Goal: Information Seeking & Learning: Learn about a topic

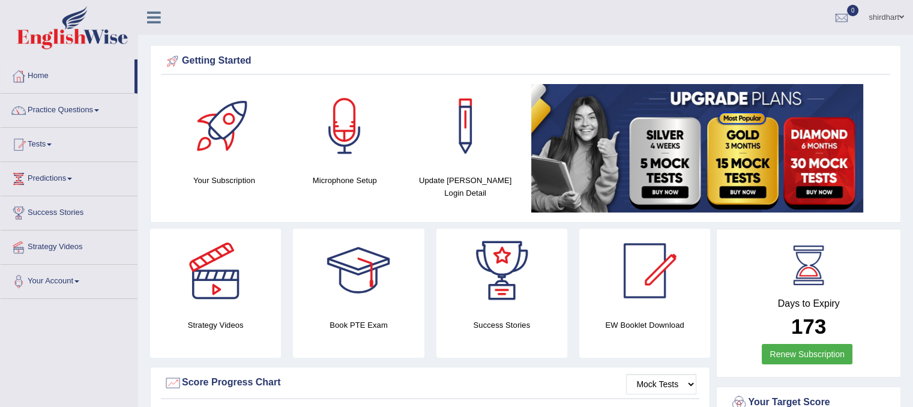
click at [396, 308] on div at bounding box center [358, 271] width 84 height 84
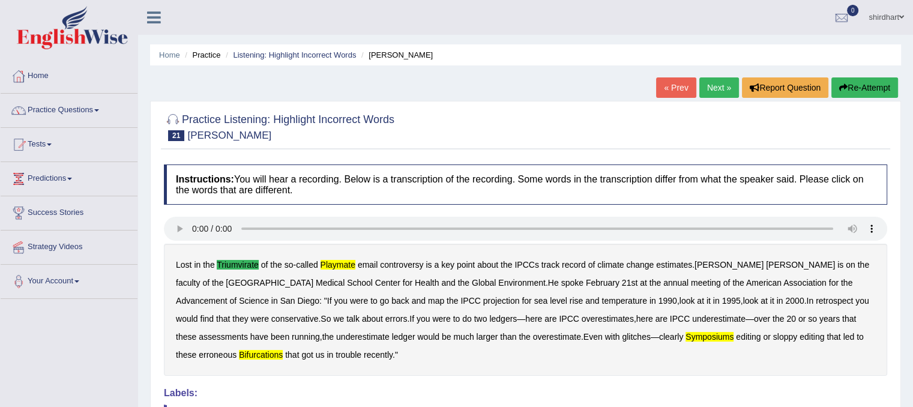
click at [700, 85] on link "Next »" at bounding box center [719, 87] width 40 height 20
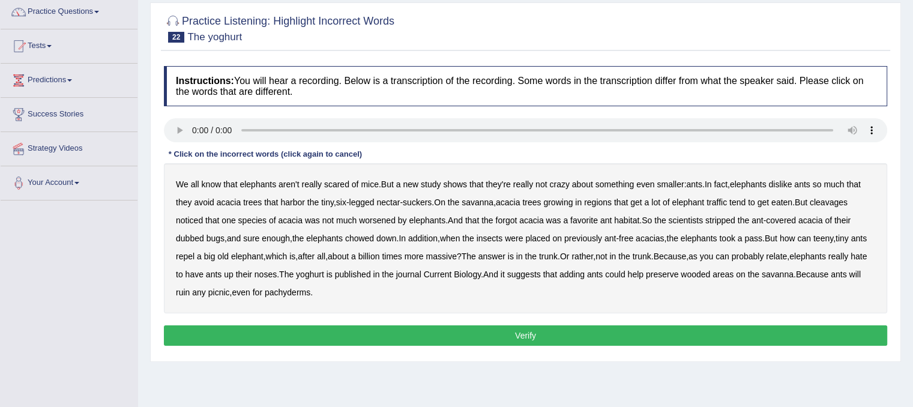
scroll to position [120, 0]
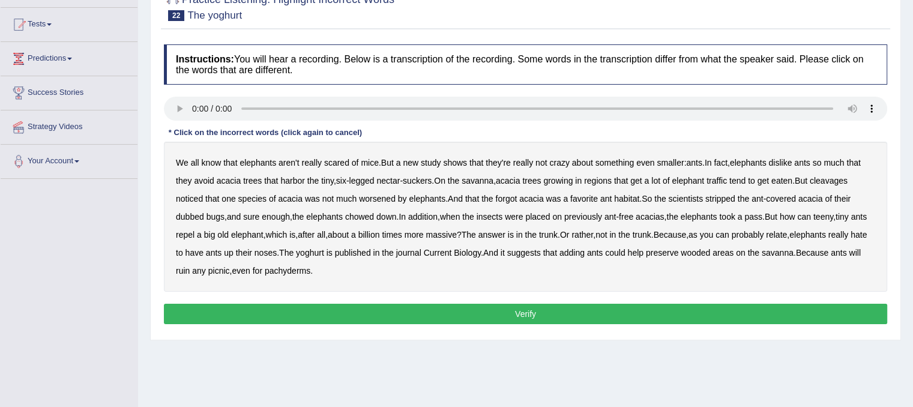
click at [837, 180] on b "cleavages" at bounding box center [829, 181] width 38 height 10
click at [380, 197] on b "worsened" at bounding box center [377, 199] width 37 height 10
click at [324, 251] on b "yoghurt" at bounding box center [310, 253] width 28 height 10
click at [381, 312] on button "Verify" at bounding box center [525, 314] width 723 height 20
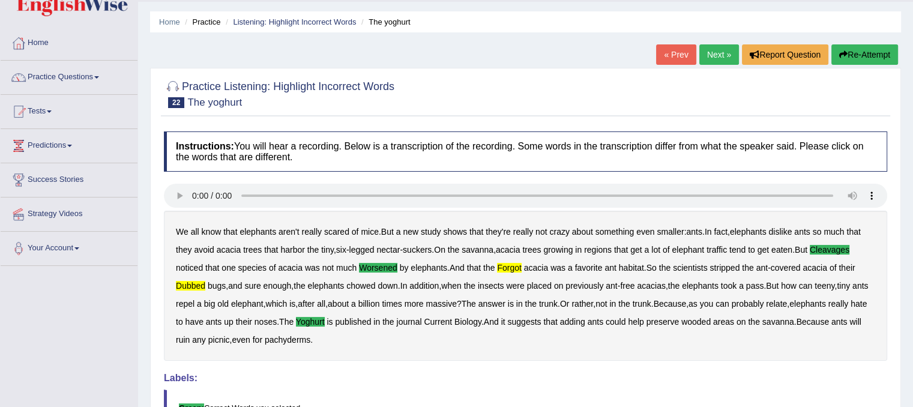
scroll to position [0, 0]
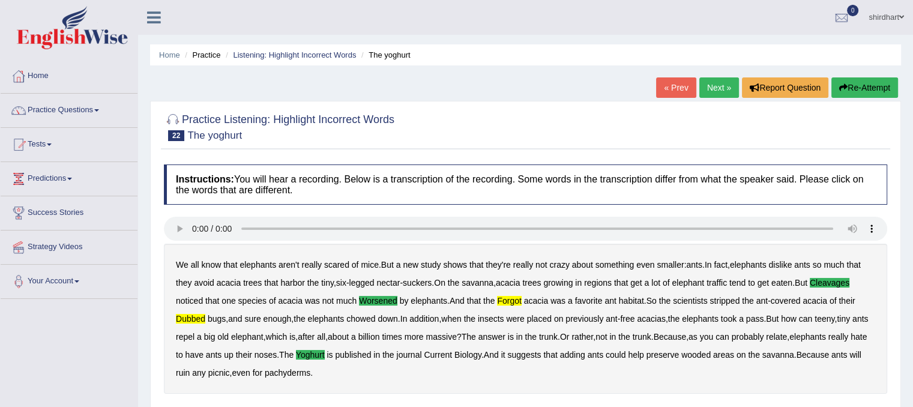
click at [717, 85] on link "Next »" at bounding box center [719, 87] width 40 height 20
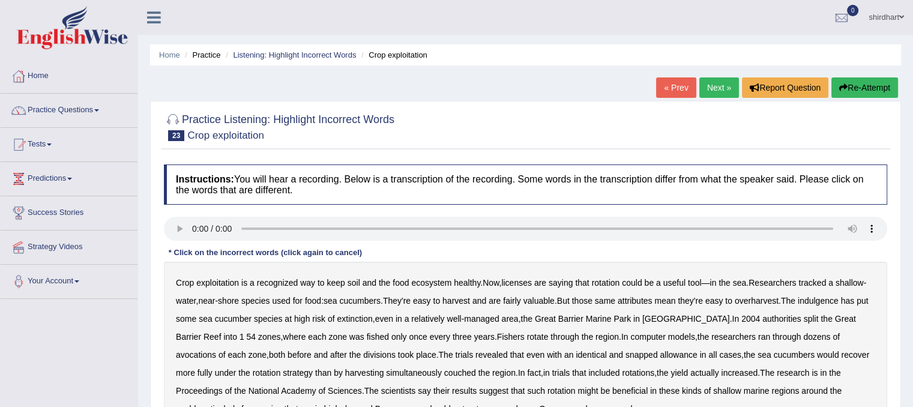
click at [527, 278] on b "licenses" at bounding box center [516, 283] width 31 height 10
click at [834, 303] on b "indulgence" at bounding box center [818, 301] width 41 height 10
click at [550, 340] on b "through" at bounding box center [564, 337] width 28 height 10
click at [550, 335] on b "through" at bounding box center [564, 337] width 28 height 10
click at [625, 354] on b "snapped" at bounding box center [641, 355] width 32 height 10
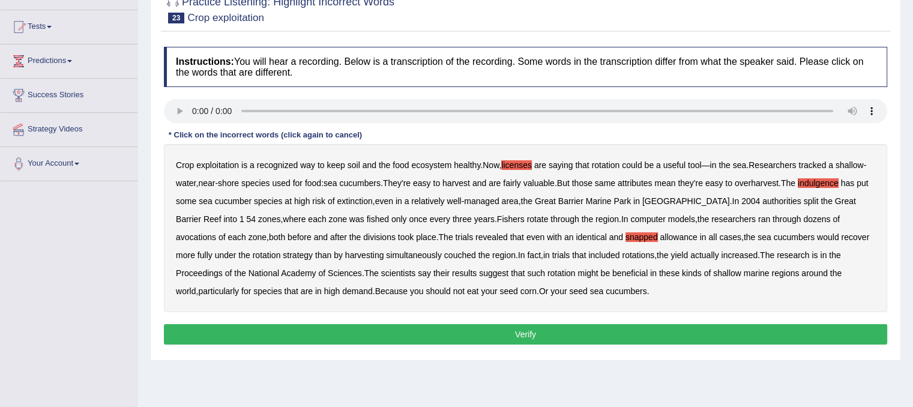
scroll to position [120, 0]
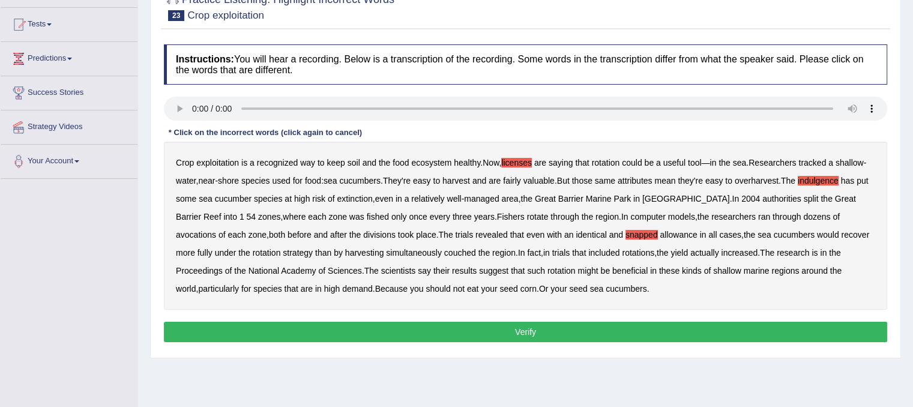
click at [612, 272] on b "beneficial" at bounding box center [629, 271] width 35 height 10
click at [612, 268] on b "beneficial" at bounding box center [629, 271] width 35 height 10
click at [512, 317] on div "Instructions: You will hear a recording. Below is a transcription of the record…" at bounding box center [525, 194] width 729 height 313
click at [510, 334] on button "Verify" at bounding box center [525, 332] width 723 height 20
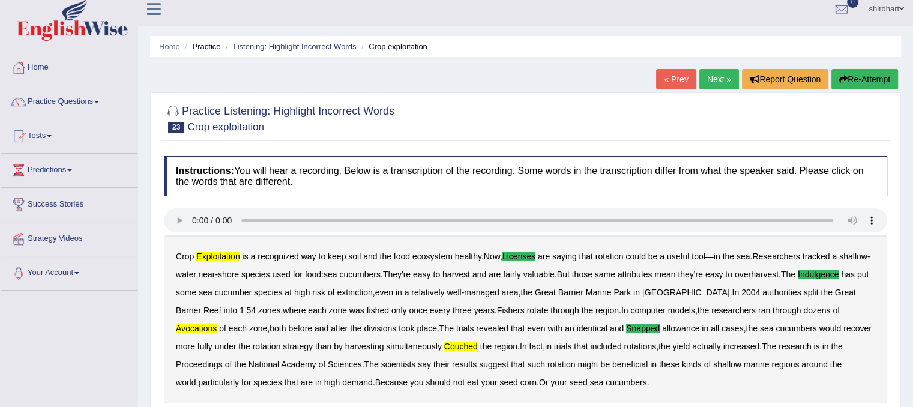
scroll to position [0, 0]
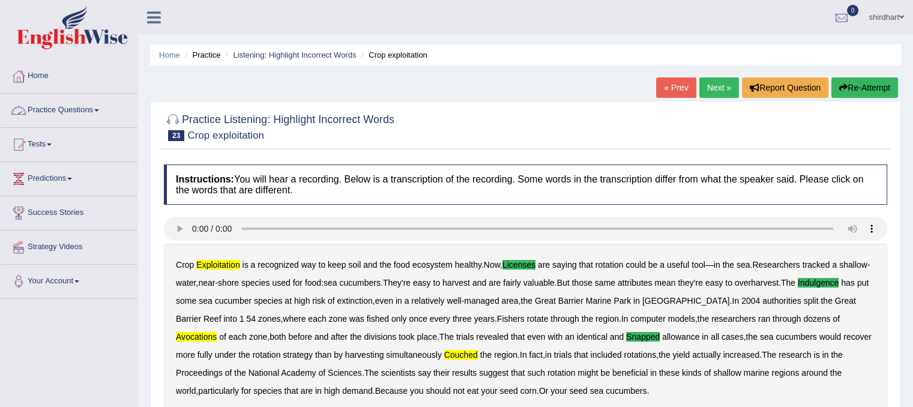
click at [59, 113] on link "Practice Questions" at bounding box center [69, 109] width 137 height 30
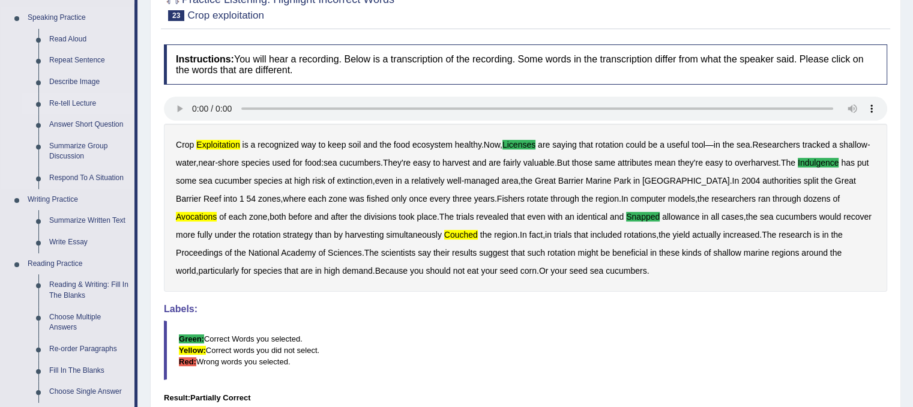
scroll to position [180, 0]
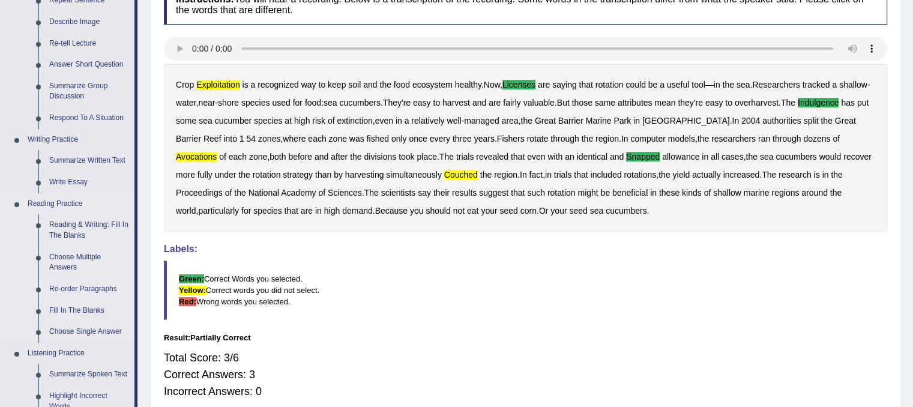
click at [80, 284] on link "Re-order Paragraphs" at bounding box center [89, 289] width 91 height 22
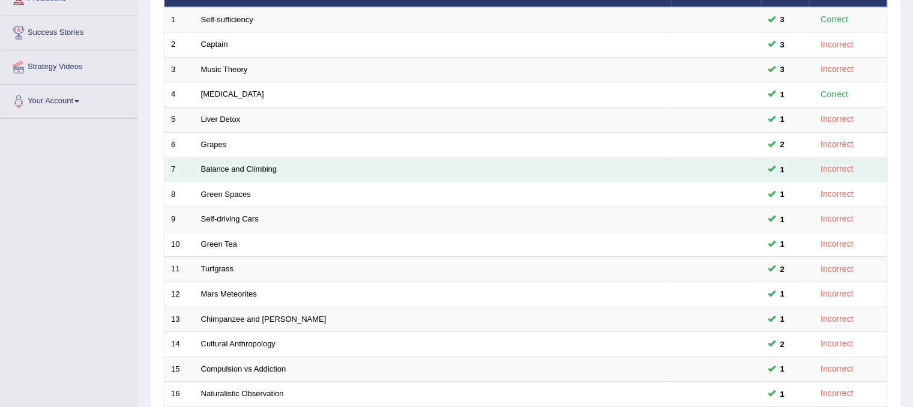
scroll to position [384, 0]
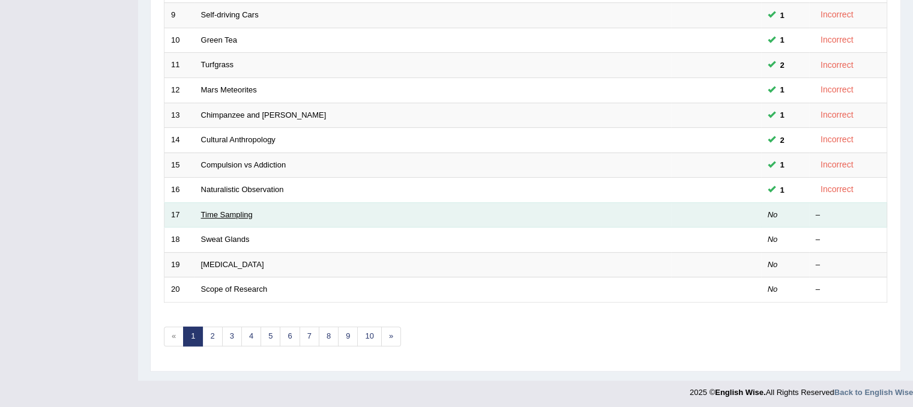
click at [220, 213] on link "Time Sampling" at bounding box center [227, 214] width 52 height 9
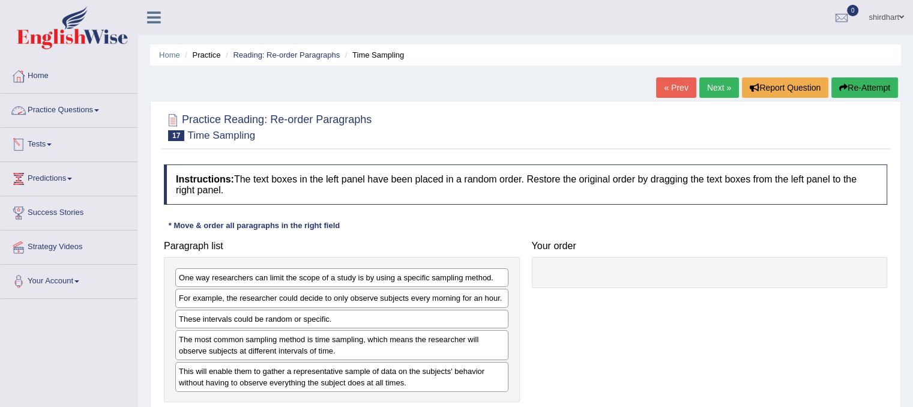
click at [50, 141] on link "Tests" at bounding box center [69, 143] width 137 height 30
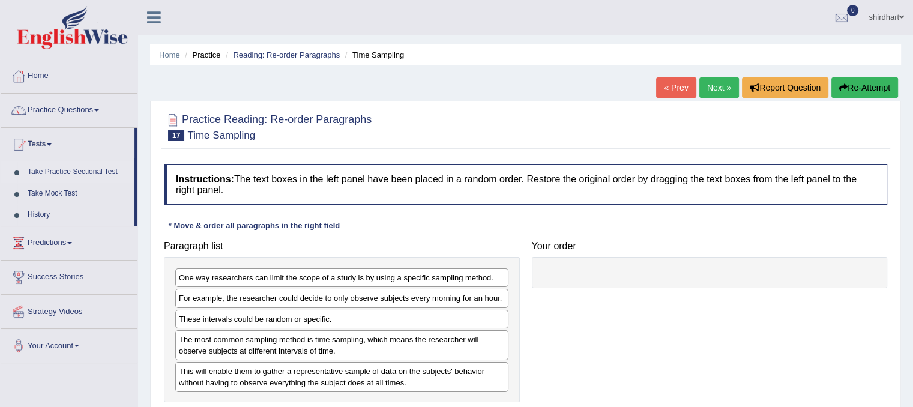
click at [48, 173] on link "Take Practice Sectional Test" at bounding box center [78, 172] width 112 height 22
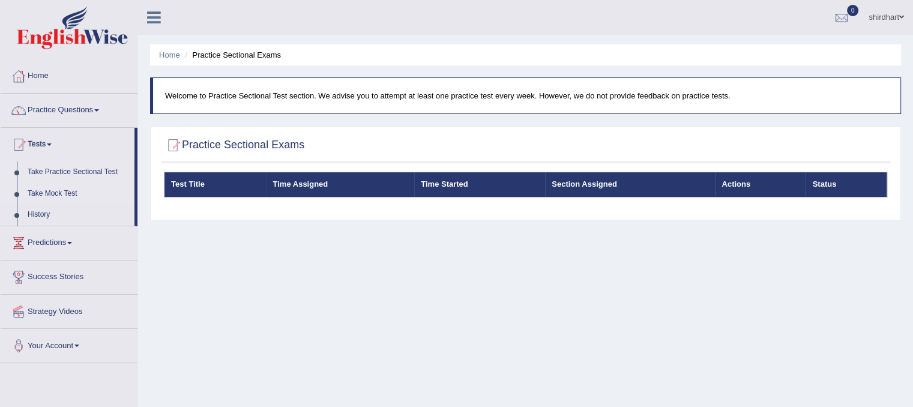
click at [41, 191] on link "Take Mock Test" at bounding box center [78, 194] width 112 height 22
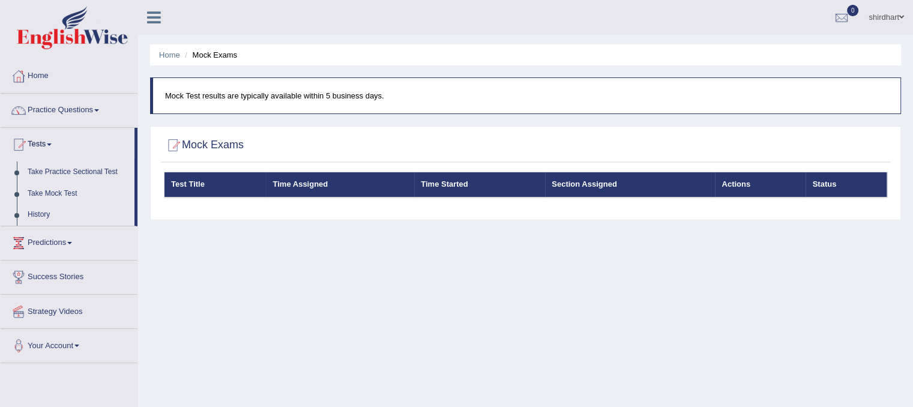
click at [50, 247] on link "Predictions" at bounding box center [69, 241] width 137 height 30
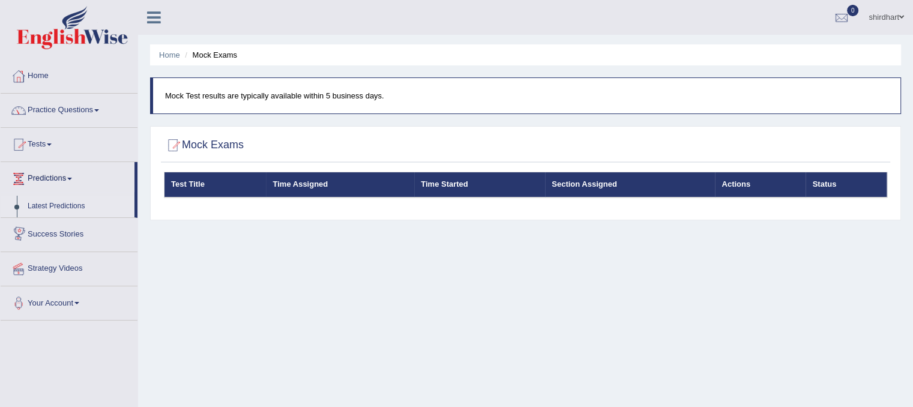
click at [50, 205] on link "Latest Predictions" at bounding box center [78, 207] width 112 height 22
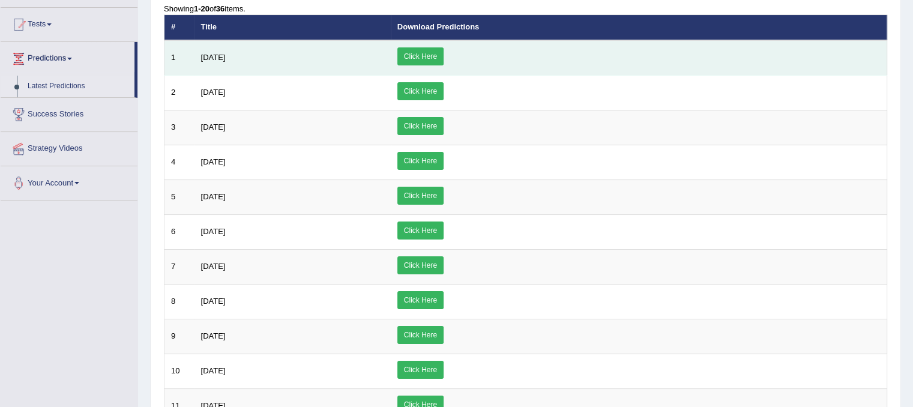
click at [444, 55] on link "Click Here" at bounding box center [420, 56] width 46 height 18
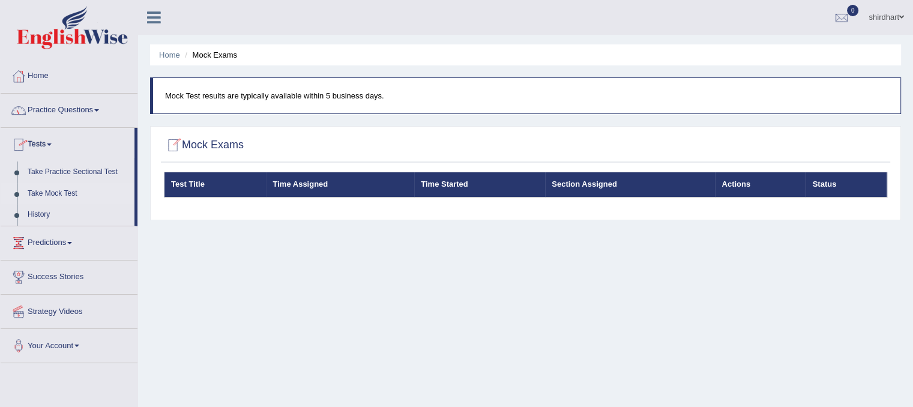
click at [57, 121] on link "Practice Questions" at bounding box center [69, 109] width 137 height 30
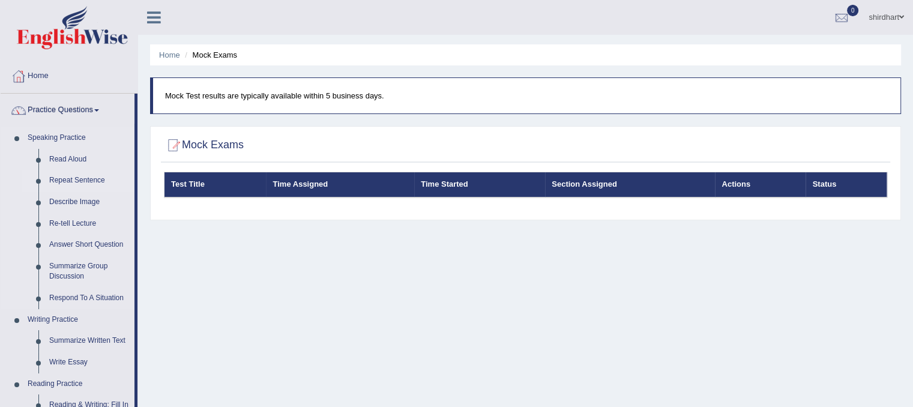
scroll to position [60, 0]
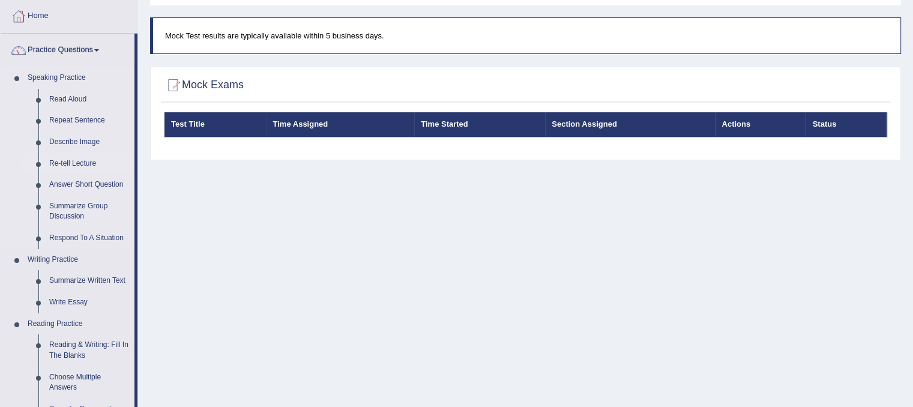
click at [65, 166] on link "Re-tell Lecture" at bounding box center [89, 164] width 91 height 22
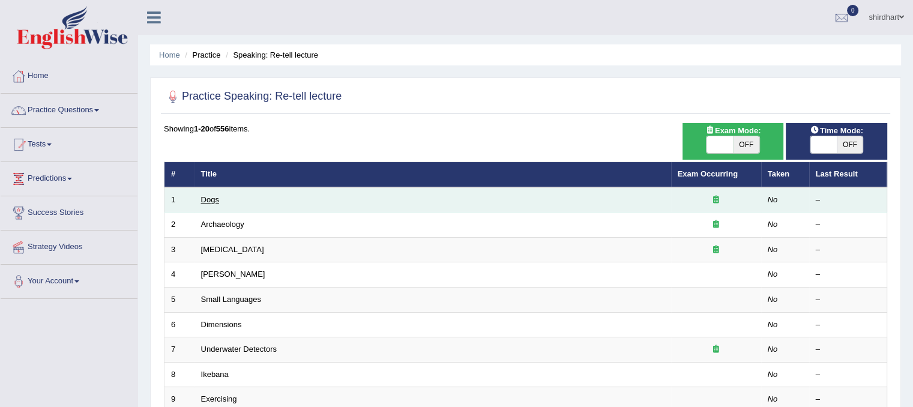
click at [209, 200] on link "Dogs" at bounding box center [210, 199] width 18 height 9
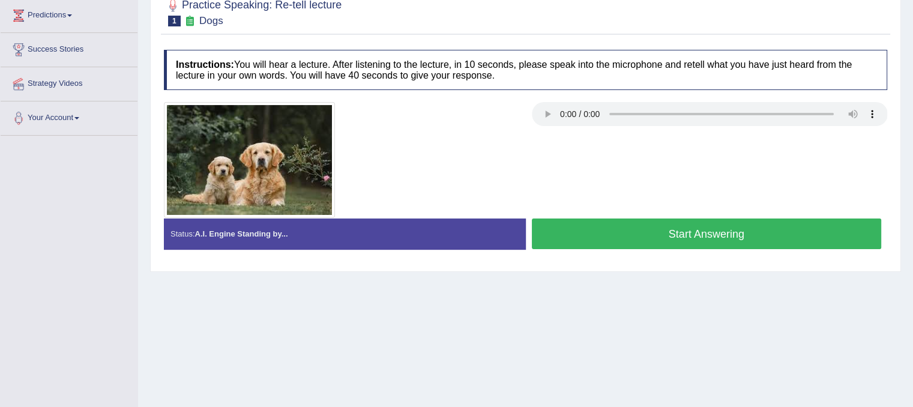
scroll to position [223, 0]
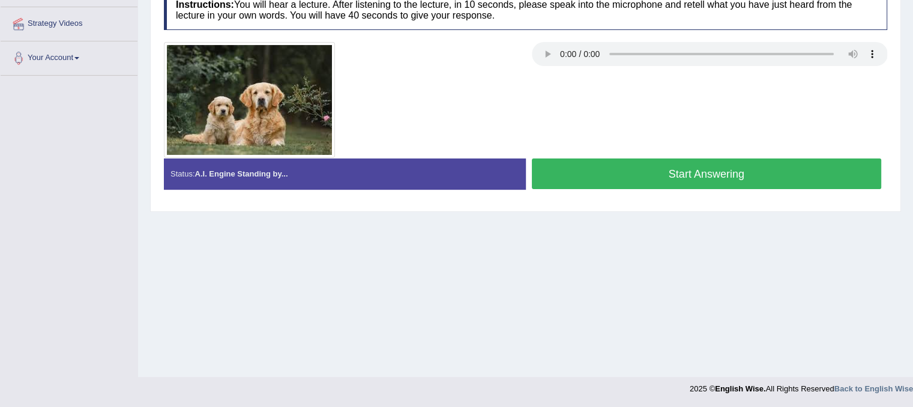
click at [658, 185] on button "Start Answering" at bounding box center [707, 173] width 350 height 31
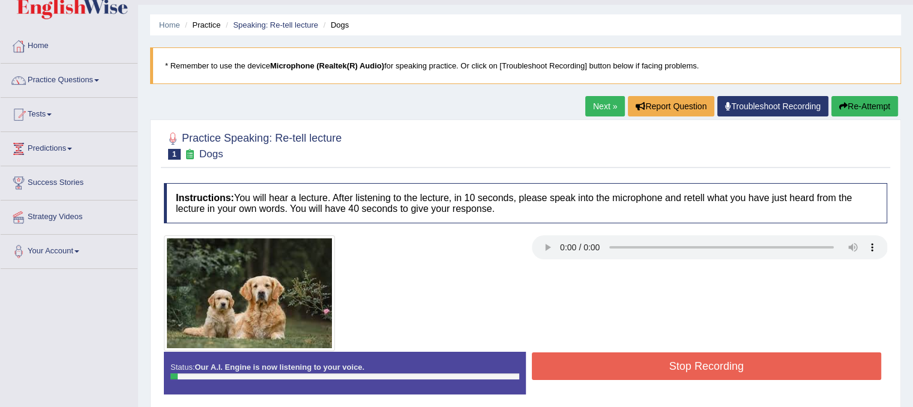
scroll to position [0, 0]
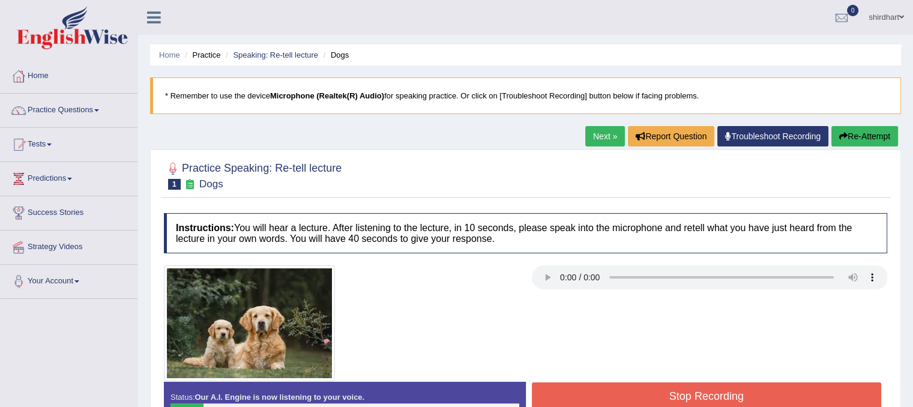
click at [868, 133] on button "Re-Attempt" at bounding box center [864, 136] width 67 height 20
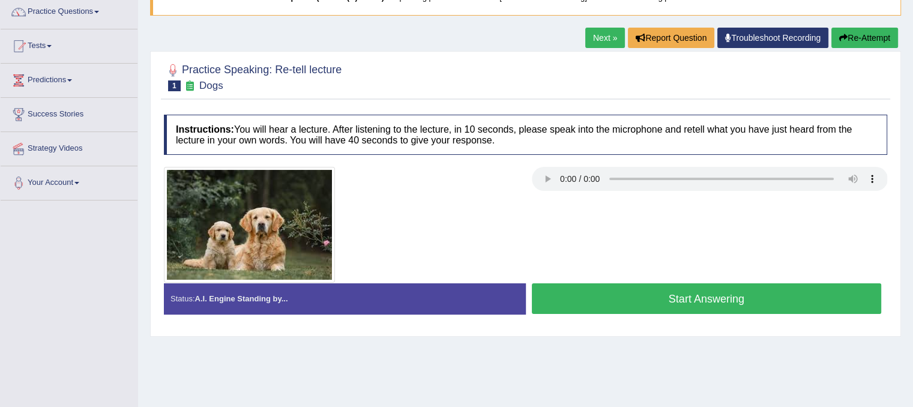
scroll to position [120, 0]
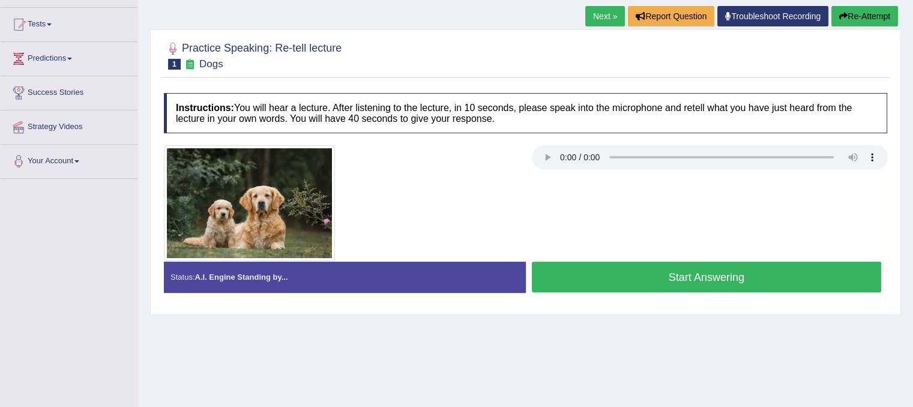
click at [662, 277] on button "Start Answering" at bounding box center [707, 277] width 350 height 31
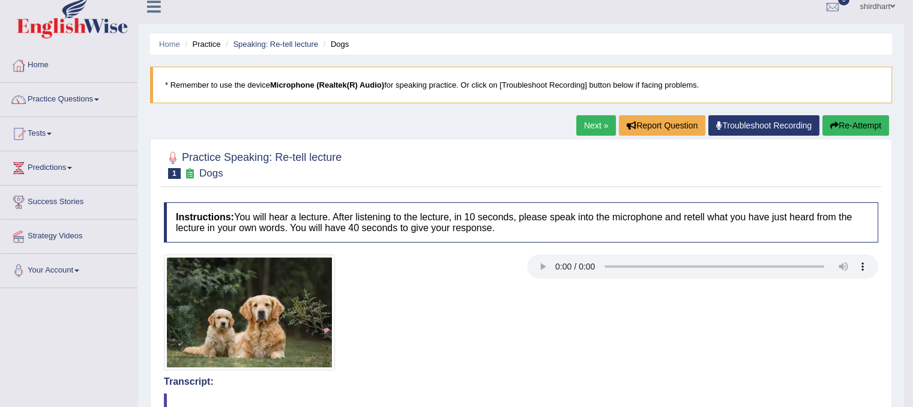
scroll to position [0, 0]
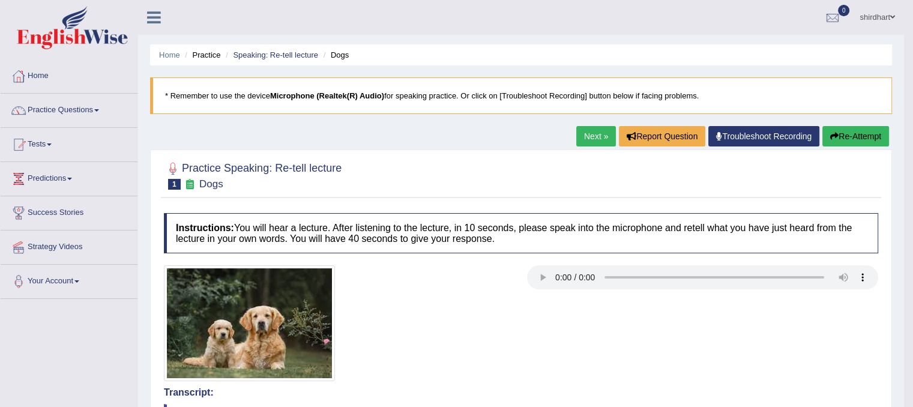
click at [604, 133] on link "Next »" at bounding box center [596, 136] width 40 height 20
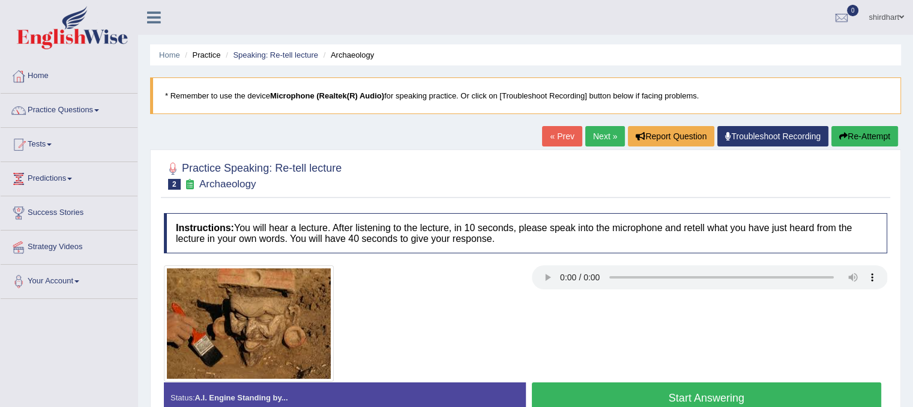
click at [591, 130] on link "Next »" at bounding box center [605, 136] width 40 height 20
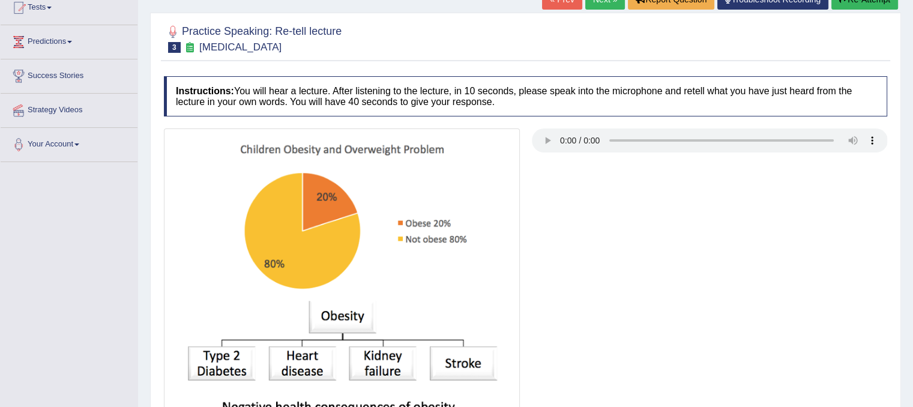
scroll to position [256, 0]
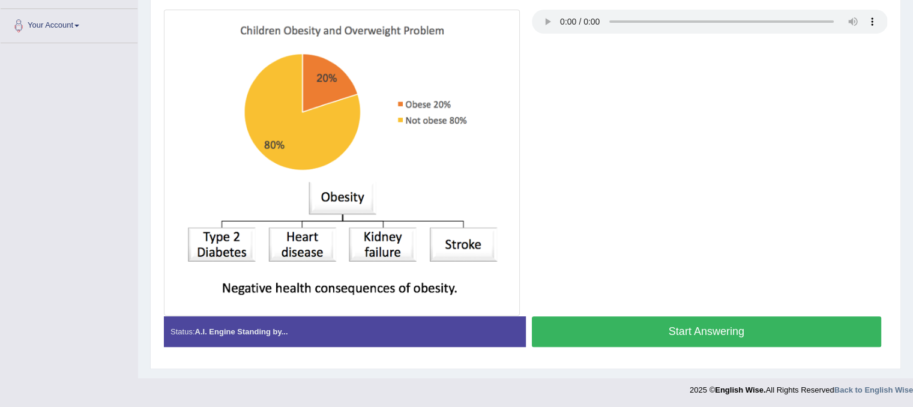
click at [807, 337] on button "Start Answering" at bounding box center [707, 331] width 350 height 31
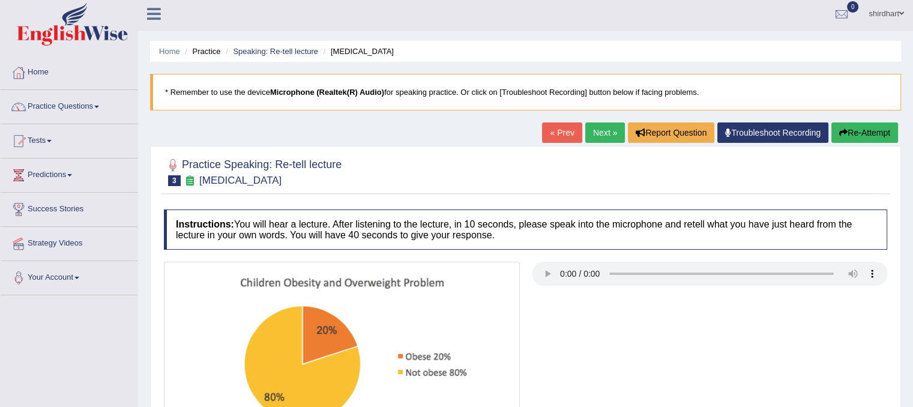
scroll to position [0, 0]
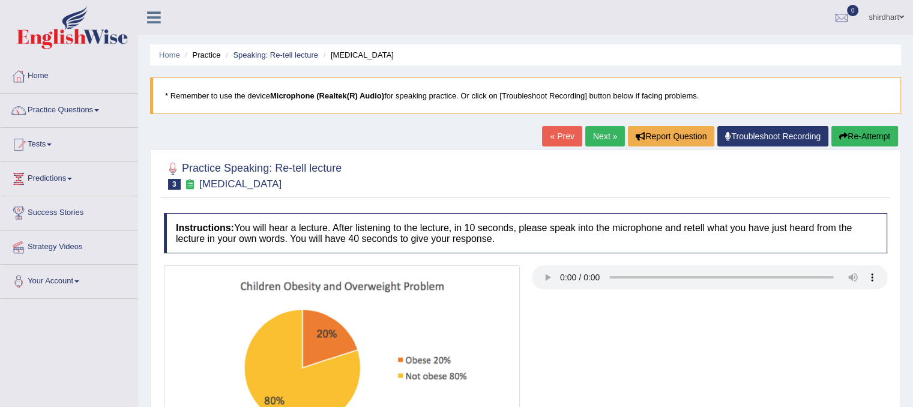
click at [855, 134] on button "Re-Attempt" at bounding box center [864, 136] width 67 height 20
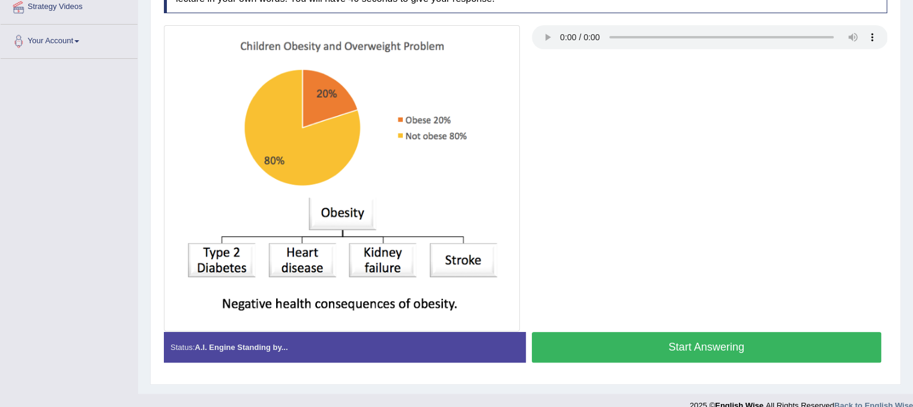
scroll to position [256, 0]
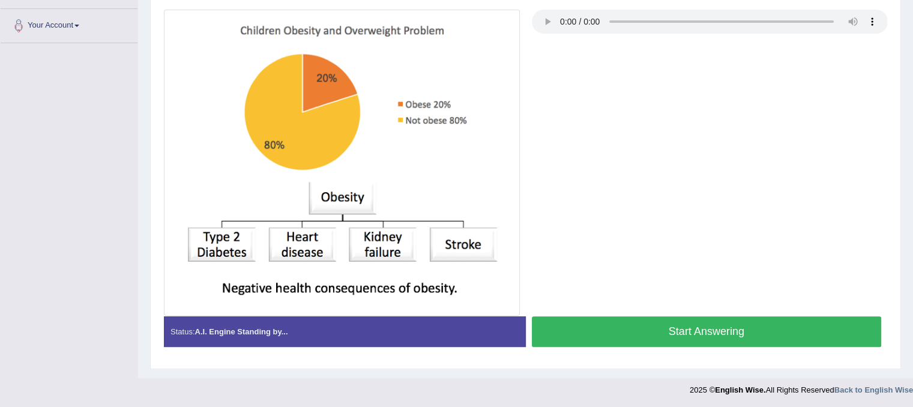
click at [684, 335] on button "Start Answering" at bounding box center [707, 331] width 350 height 31
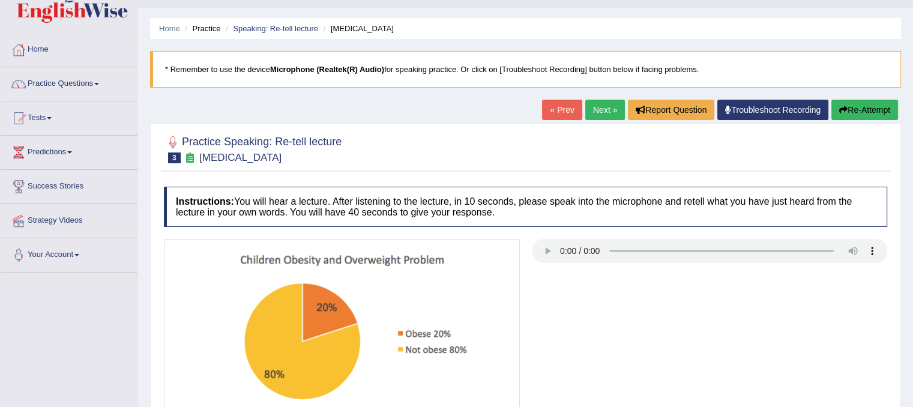
scroll to position [0, 0]
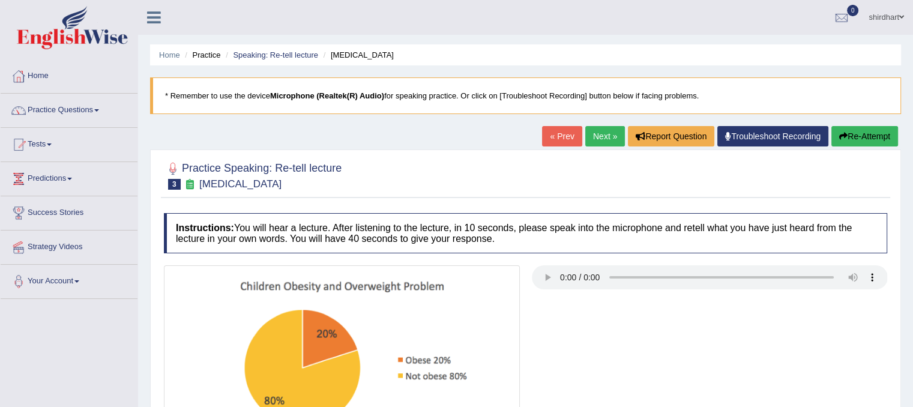
click at [864, 131] on button "Re-Attempt" at bounding box center [864, 136] width 67 height 20
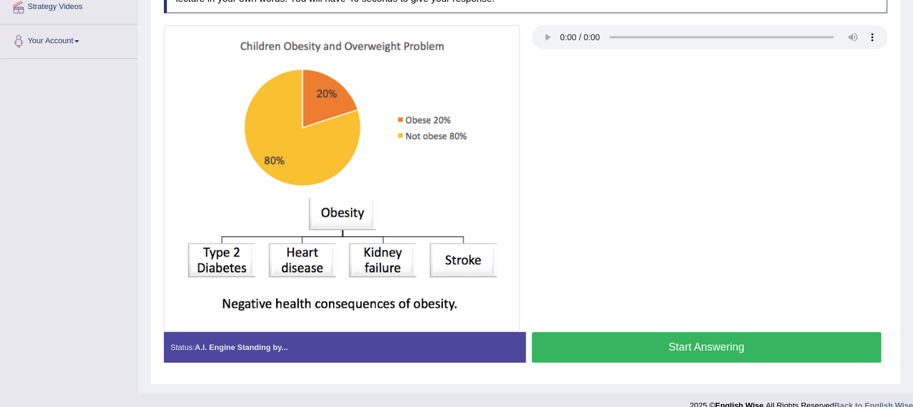
scroll to position [256, 0]
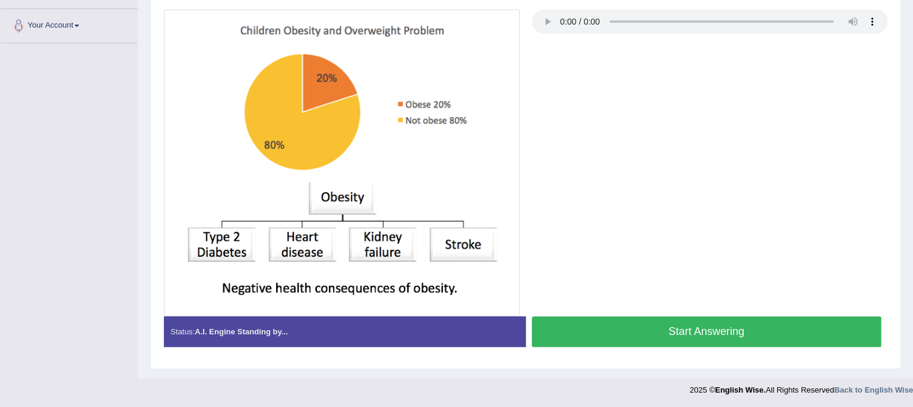
click at [654, 330] on button "Start Answering" at bounding box center [707, 331] width 350 height 31
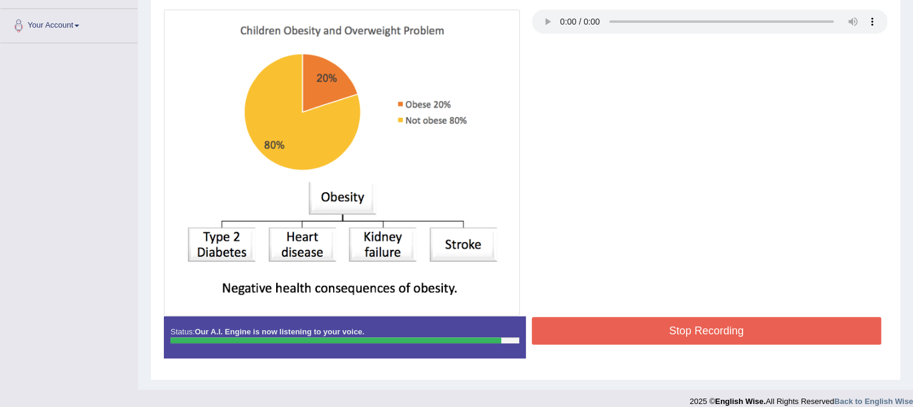
click at [663, 334] on button "Stop Recording" at bounding box center [707, 331] width 350 height 28
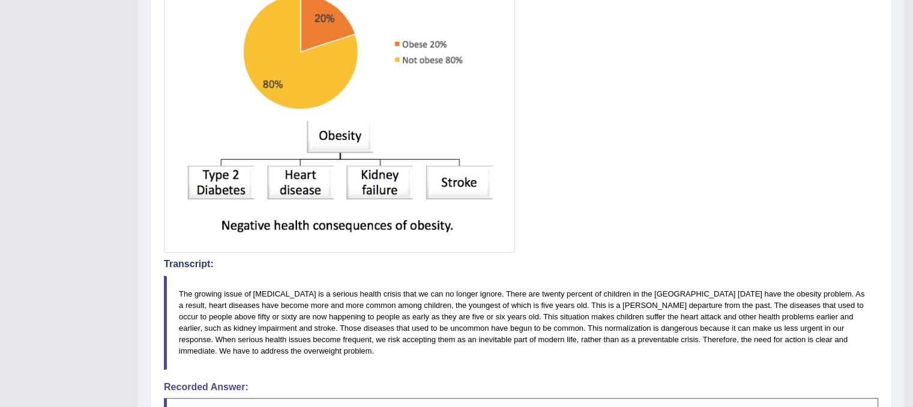
scroll to position [110, 0]
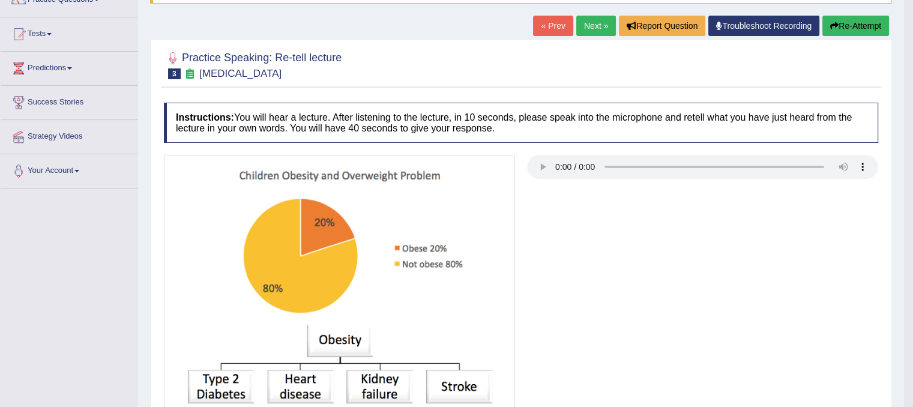
click at [588, 32] on link "Next »" at bounding box center [596, 26] width 40 height 20
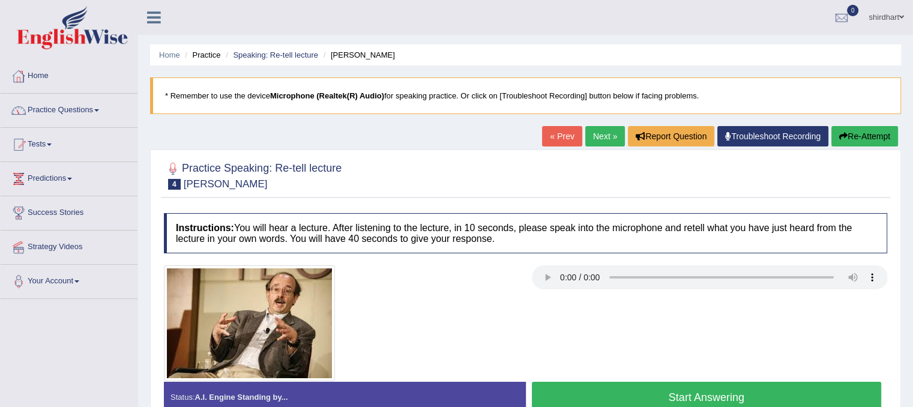
click at [43, 77] on link "Home" at bounding box center [69, 74] width 137 height 30
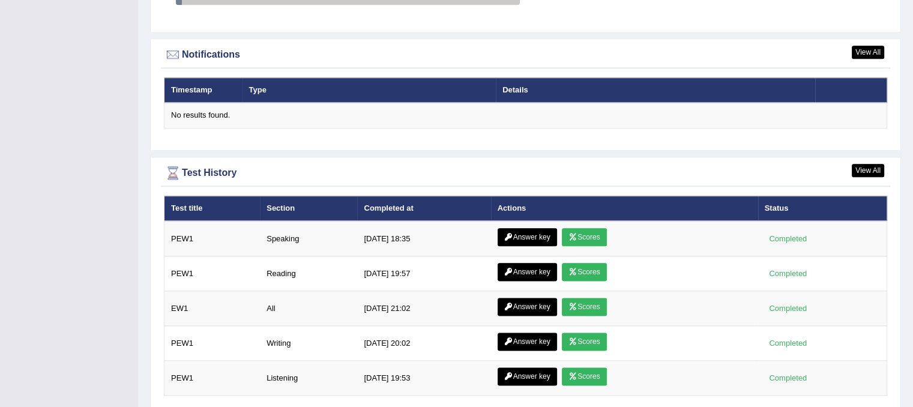
scroll to position [1472, 0]
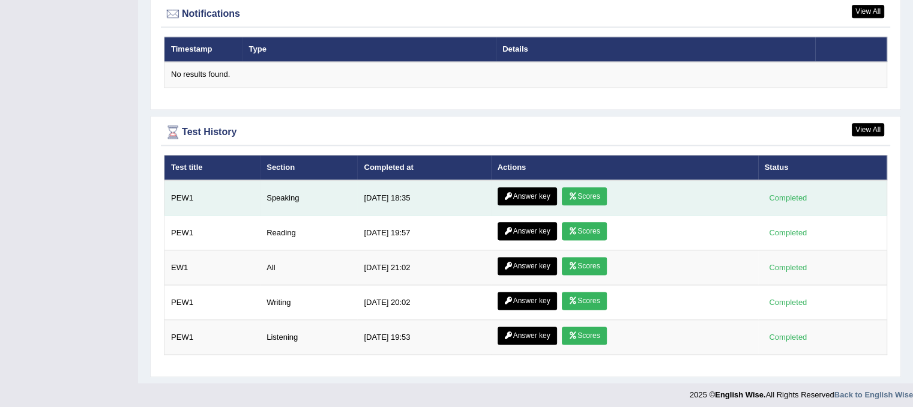
click at [566, 187] on link "Scores" at bounding box center [584, 196] width 44 height 18
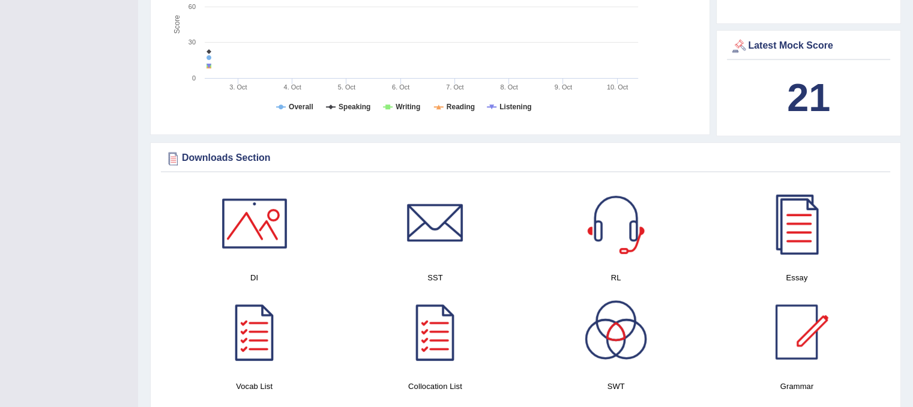
scroll to position [451, 0]
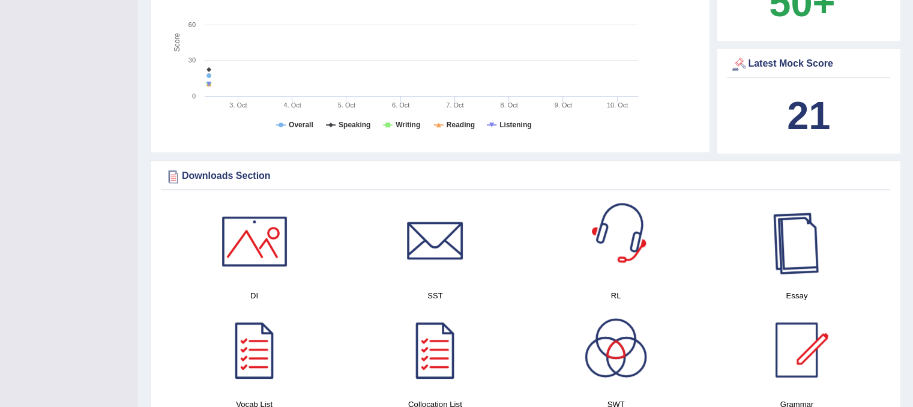
click at [811, 271] on div at bounding box center [796, 241] width 84 height 84
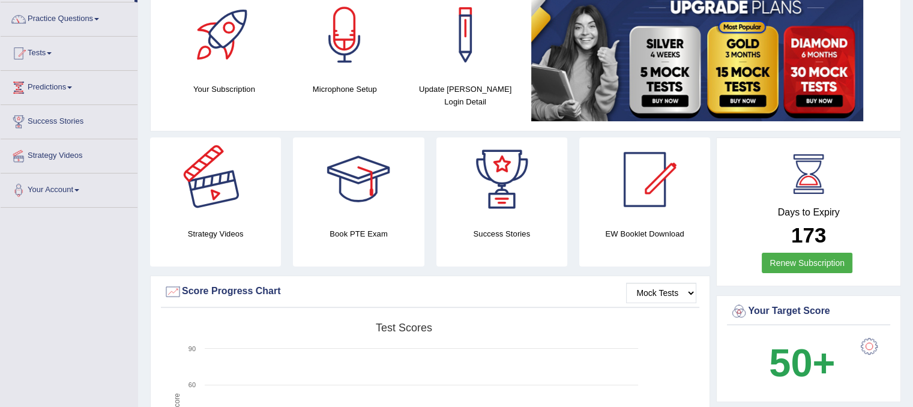
scroll to position [0, 0]
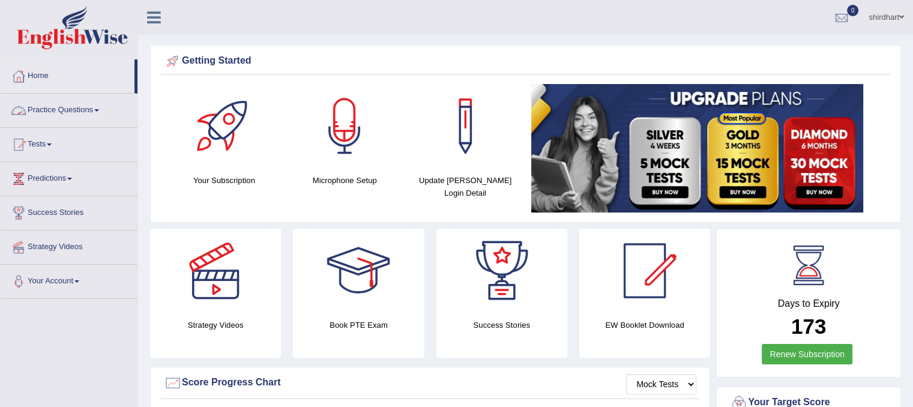
click at [64, 116] on link "Practice Questions" at bounding box center [69, 109] width 137 height 30
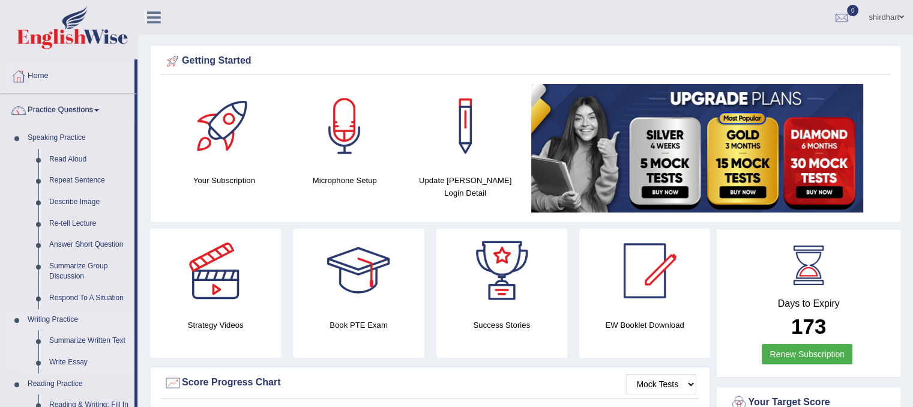
click at [71, 363] on link "Write Essay" at bounding box center [89, 363] width 91 height 22
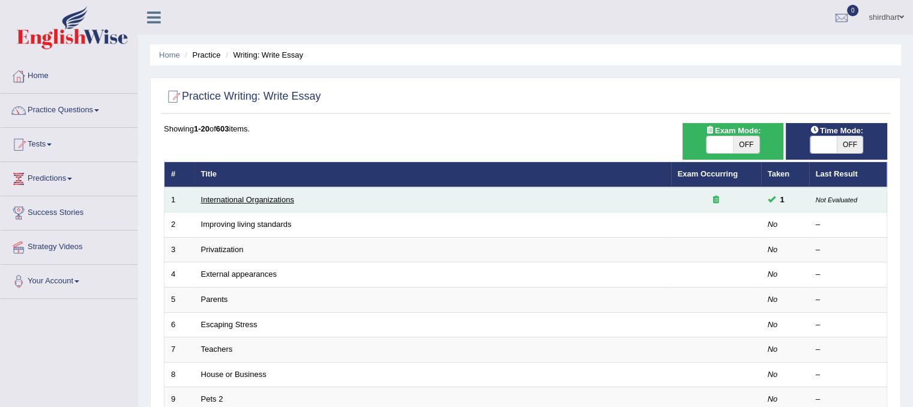
click at [240, 202] on link "International Organizations" at bounding box center [247, 199] width 93 height 9
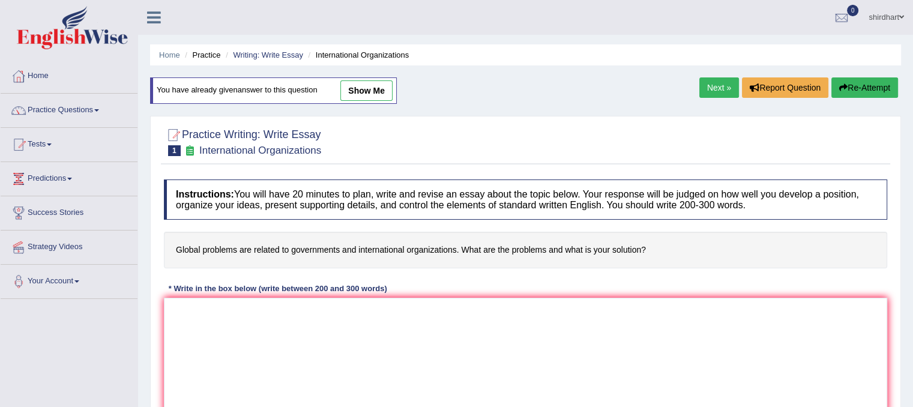
click at [372, 90] on link "show me" at bounding box center [366, 90] width 52 height 20
type textarea "jugv"
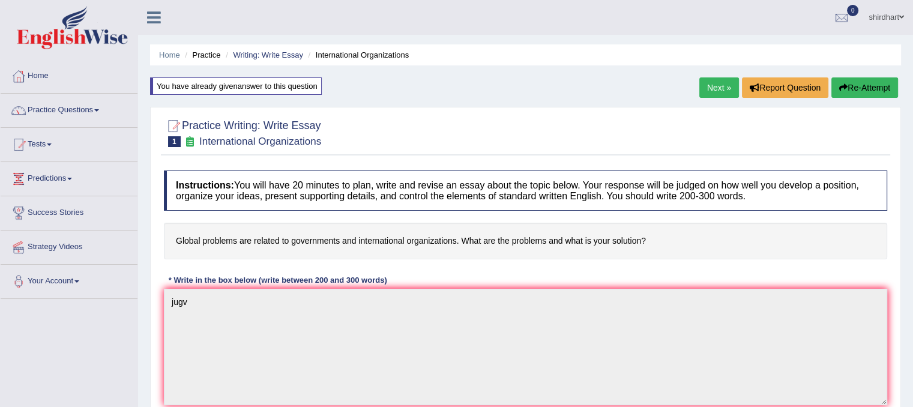
click at [871, 94] on button "Re-Attempt" at bounding box center [864, 87] width 67 height 20
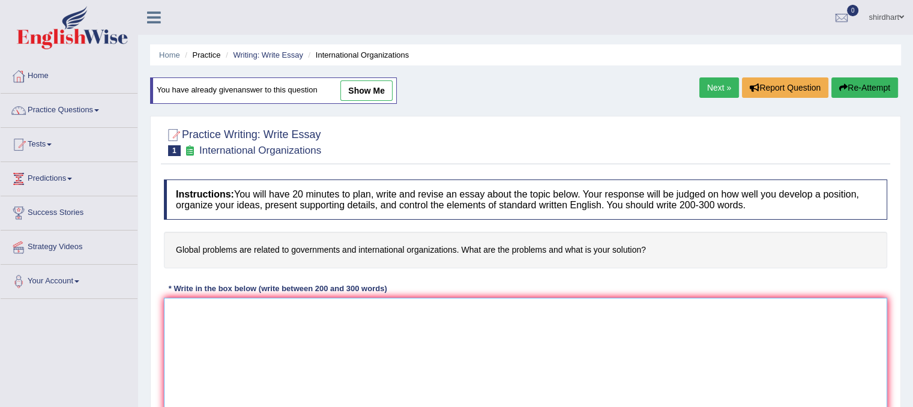
click at [345, 314] on textarea at bounding box center [525, 356] width 723 height 116
paste textarea "The increasing influence of [essay topic] on our lives has ignited numerous dis…"
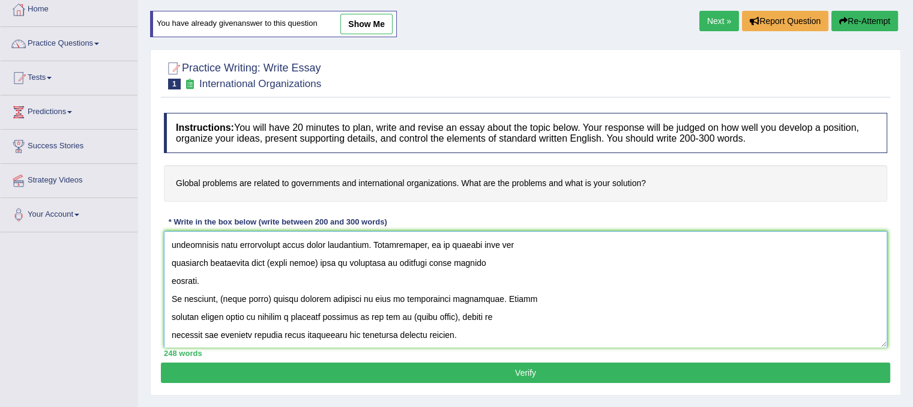
scroll to position [223, 0]
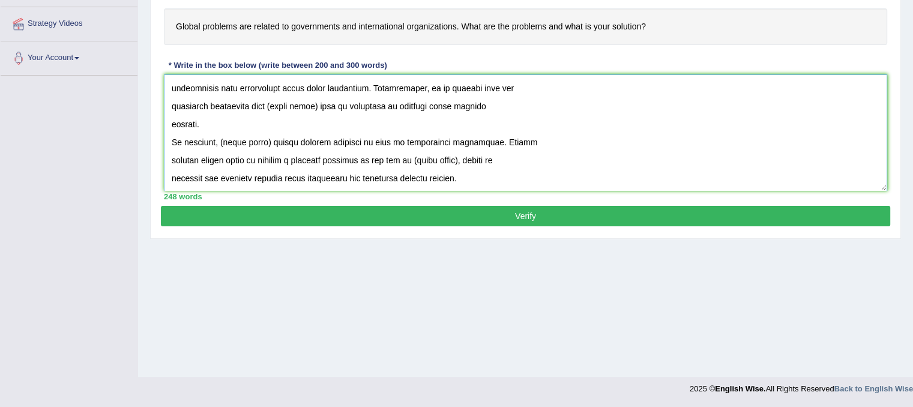
type textarea "The increasing influence of [essay topic] on our lives has ignited numerous dis…"
click at [540, 214] on button "Verify" at bounding box center [525, 216] width 729 height 20
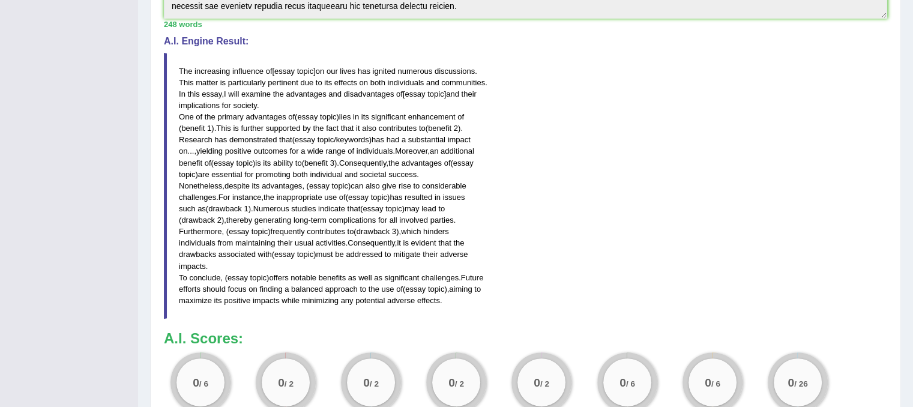
scroll to position [387, 0]
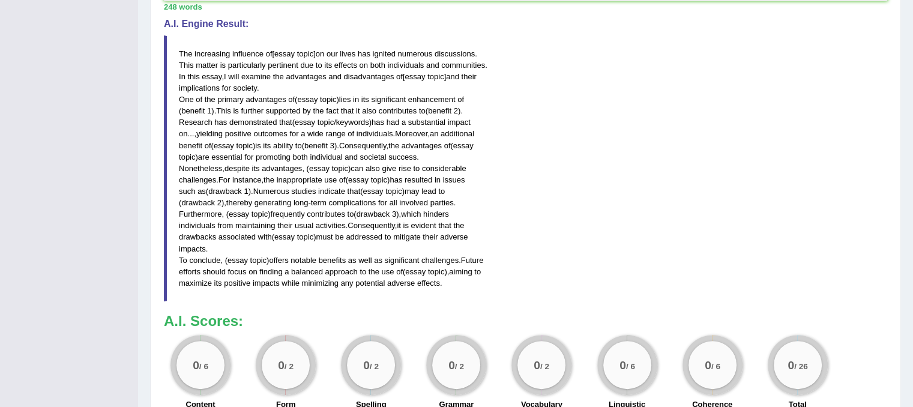
click at [413, 211] on span "which" at bounding box center [411, 213] width 20 height 9
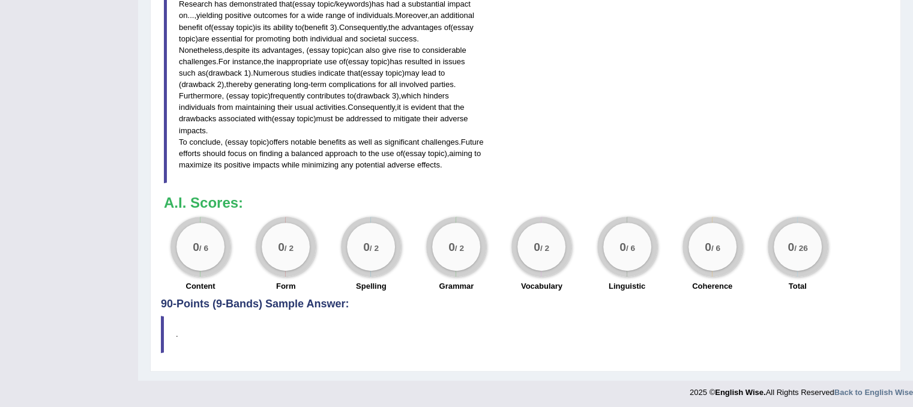
scroll to position [507, 0]
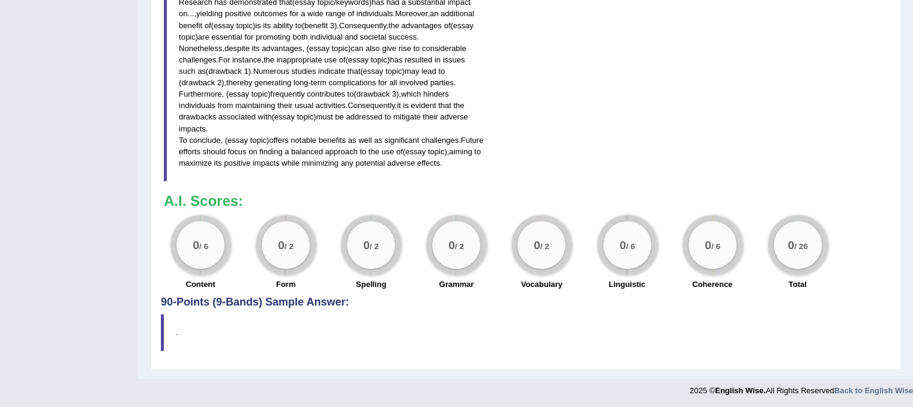
click at [192, 322] on blockquote "." at bounding box center [525, 332] width 729 height 37
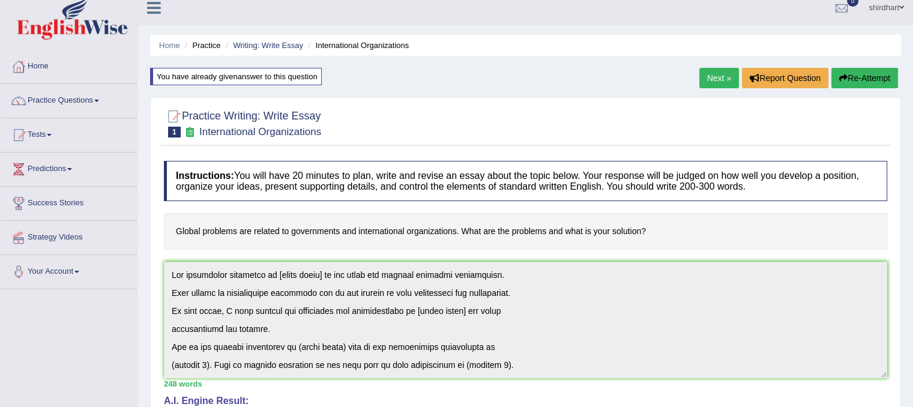
scroll to position [0, 0]
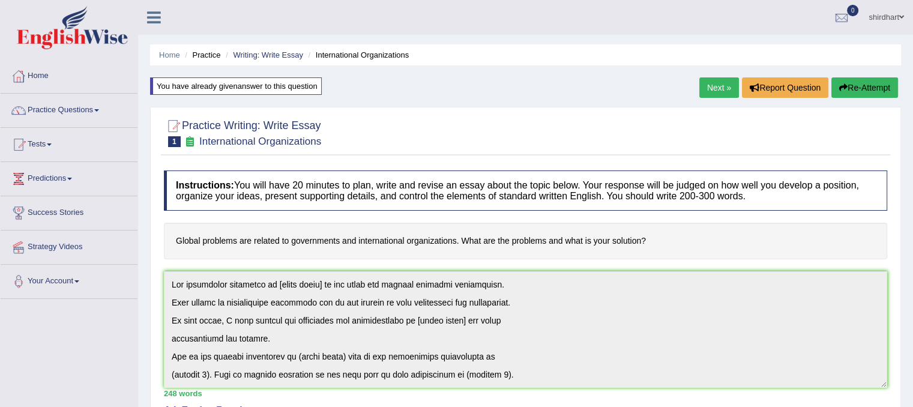
click at [879, 89] on button "Re-Attempt" at bounding box center [864, 87] width 67 height 20
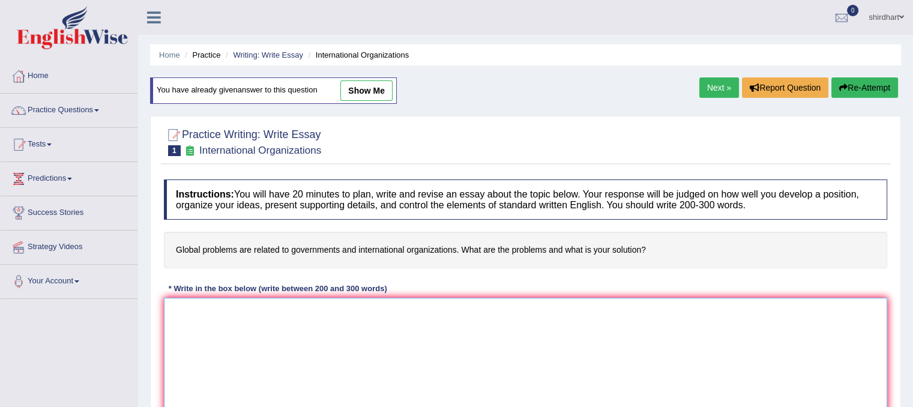
click at [406, 337] on textarea at bounding box center [525, 356] width 723 height 116
paste textarea "The increasing influence of [essay topic] on our lives has ignited numerous dis…"
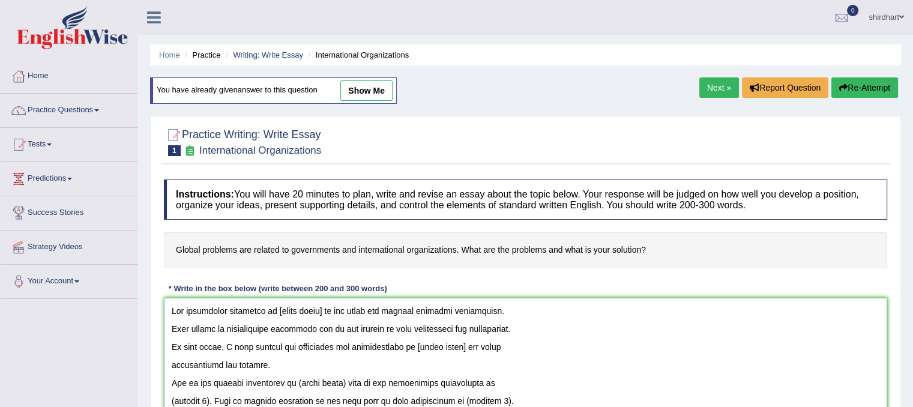
click at [319, 306] on textarea at bounding box center [525, 356] width 723 height 116
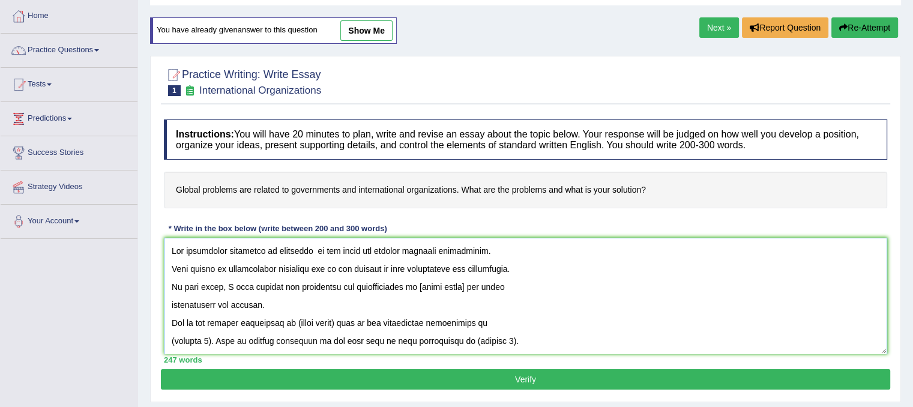
click at [170, 265] on textarea at bounding box center [525, 296] width 723 height 116
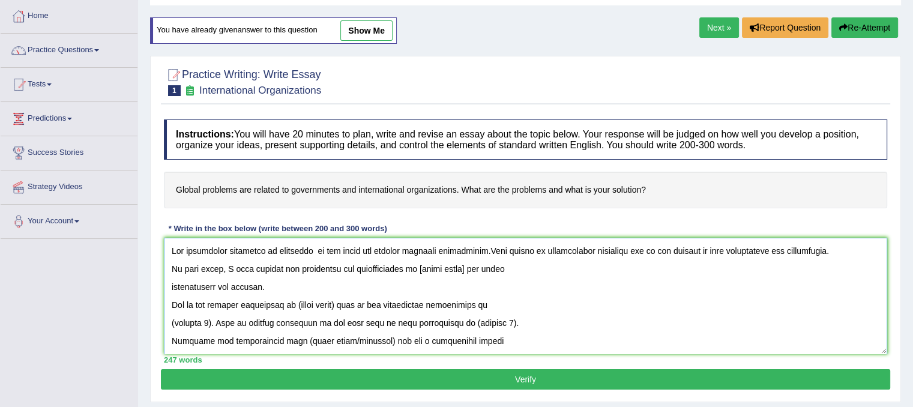
click at [466, 264] on textarea at bounding box center [525, 296] width 723 height 116
click at [170, 281] on textarea at bounding box center [525, 296] width 723 height 116
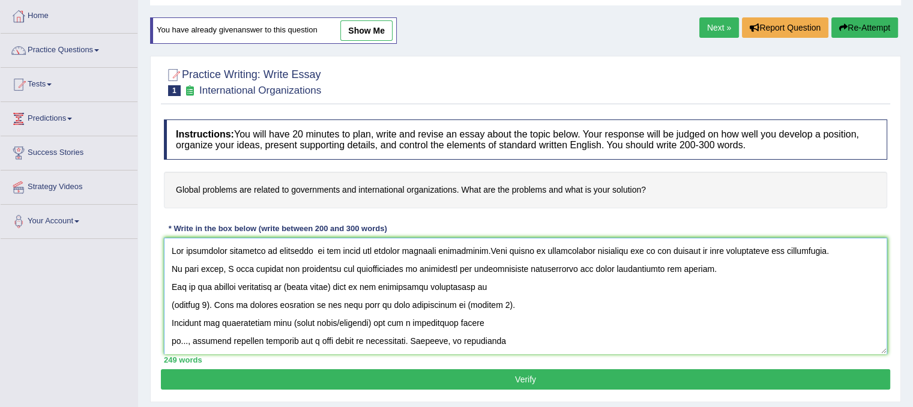
click at [710, 272] on textarea at bounding box center [525, 296] width 723 height 116
click at [343, 284] on textarea at bounding box center [525, 296] width 723 height 116
click at [170, 304] on textarea at bounding box center [525, 296] width 723 height 116
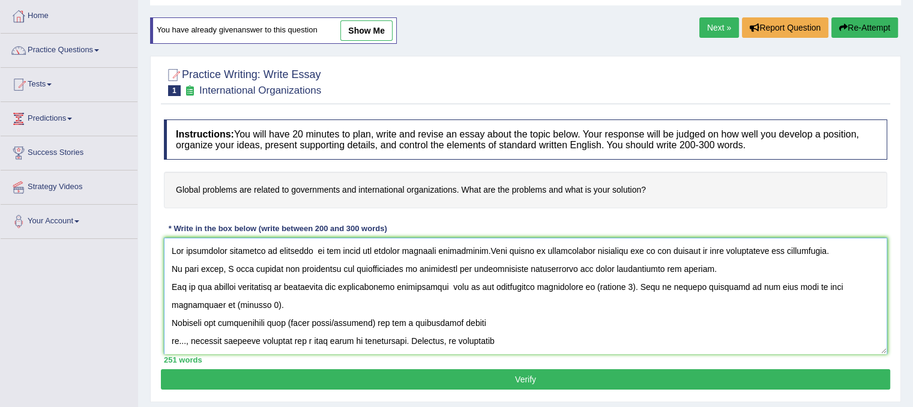
click at [633, 284] on textarea at bounding box center [525, 296] width 723 height 116
click at [634, 285] on textarea at bounding box center [525, 296] width 723 height 116
click at [317, 249] on textarea at bounding box center [525, 296] width 723 height 116
click at [704, 264] on textarea at bounding box center [525, 296] width 723 height 116
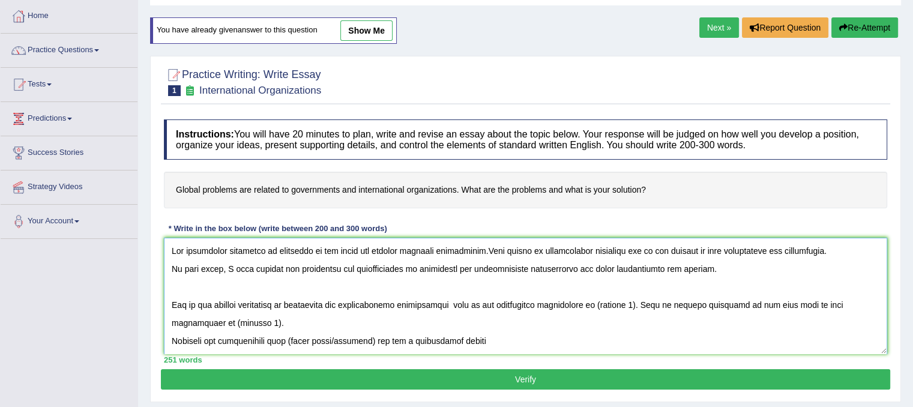
scroll to position [120, 0]
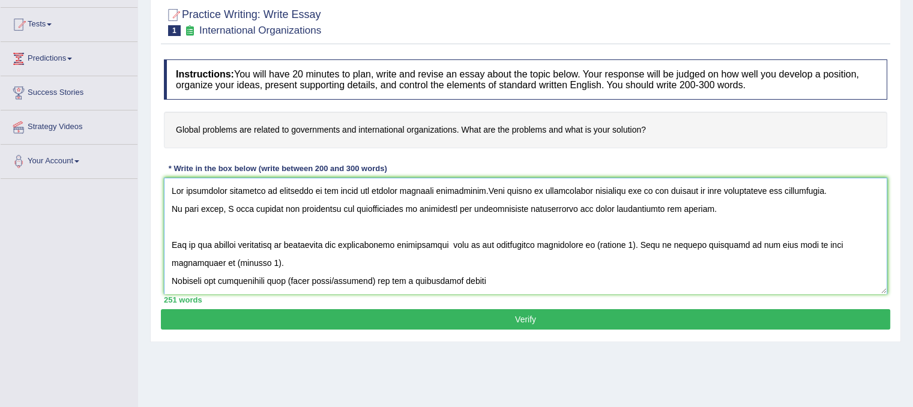
click at [634, 238] on textarea at bounding box center [525, 236] width 723 height 116
click at [262, 265] on textarea at bounding box center [525, 236] width 723 height 116
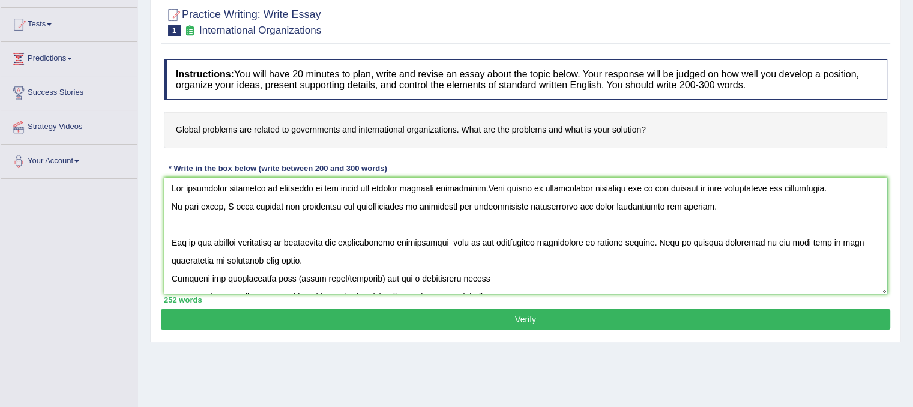
scroll to position [0, 0]
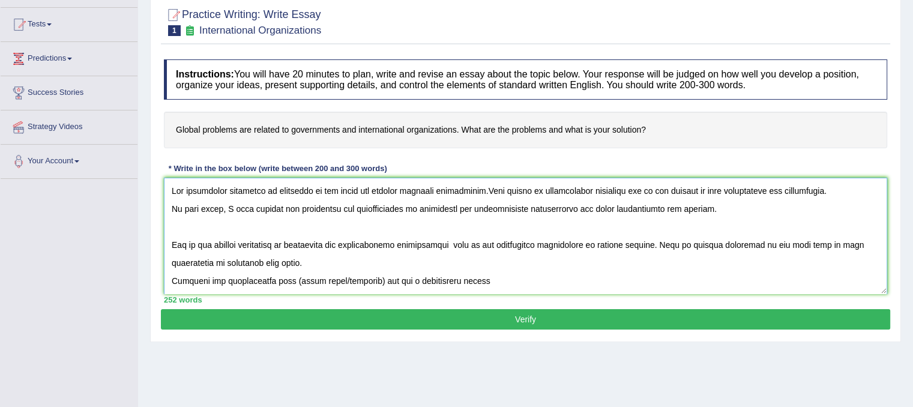
click at [169, 276] on textarea at bounding box center [525, 236] width 723 height 116
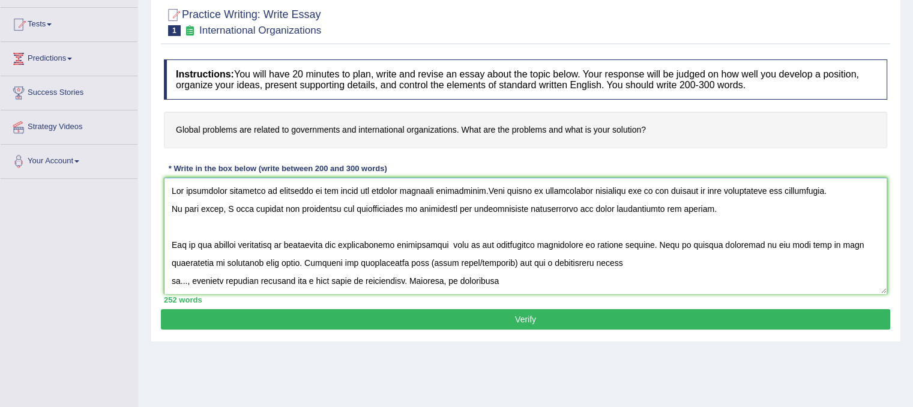
click at [507, 262] on textarea at bounding box center [525, 236] width 723 height 116
click at [510, 259] on textarea at bounding box center [525, 236] width 723 height 116
click at [170, 282] on textarea at bounding box center [525, 236] width 723 height 116
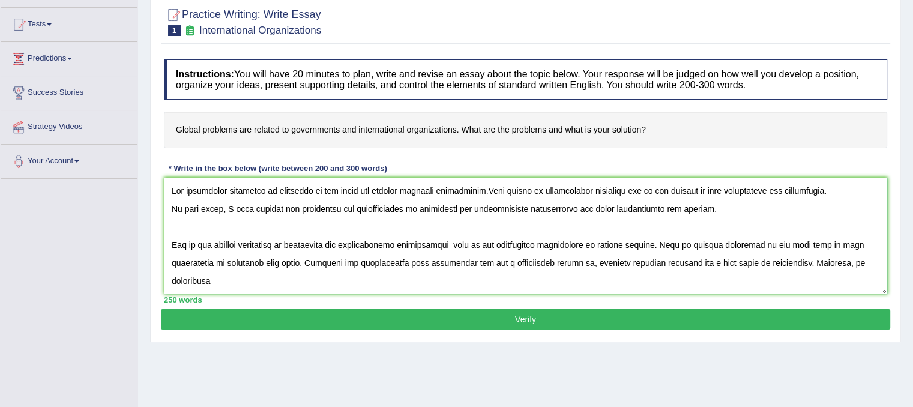
click at [171, 262] on textarea at bounding box center [525, 236] width 723 height 116
click at [172, 281] on textarea at bounding box center [525, 236] width 723 height 116
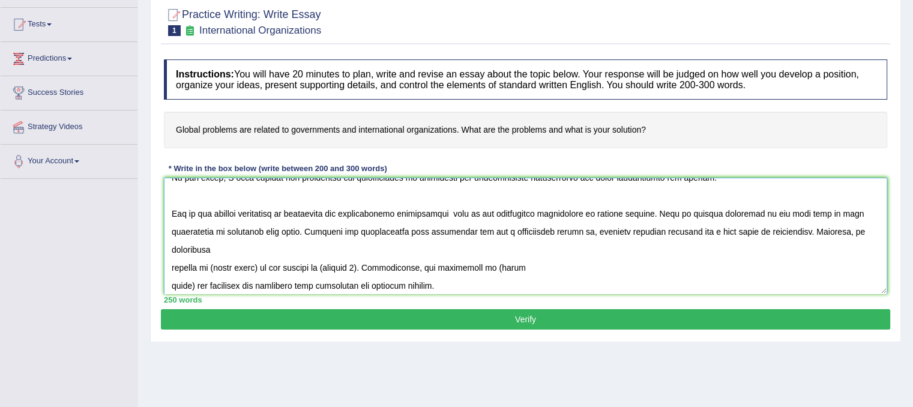
scroll to position [60, 0]
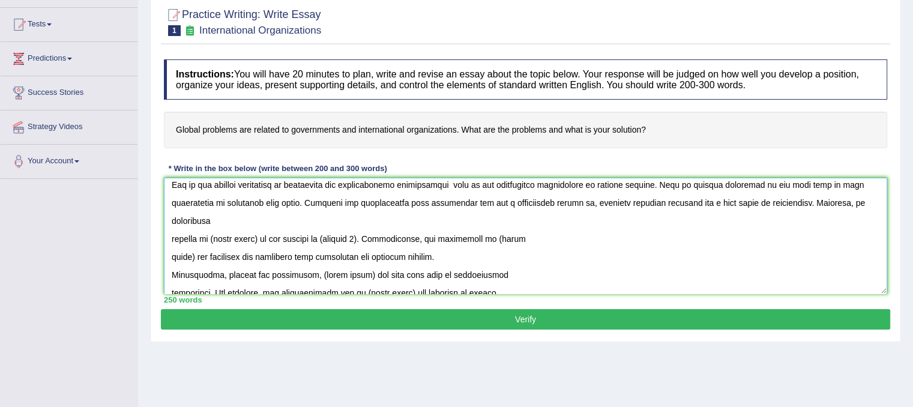
click at [170, 238] on textarea at bounding box center [525, 236] width 723 height 116
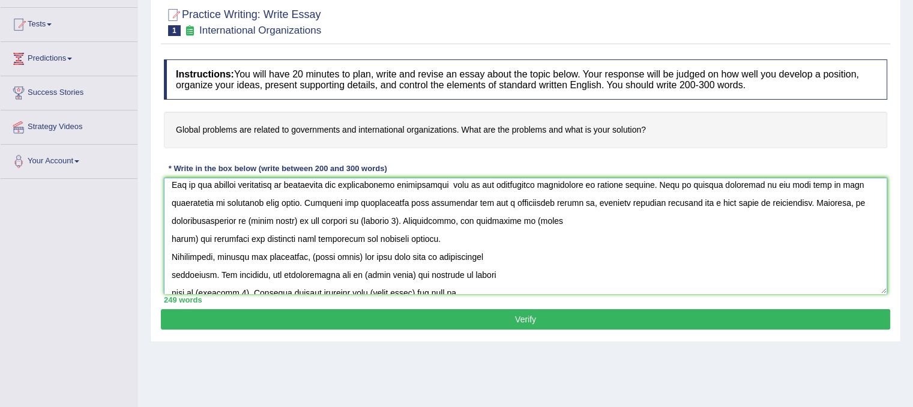
scroll to position [41, 0]
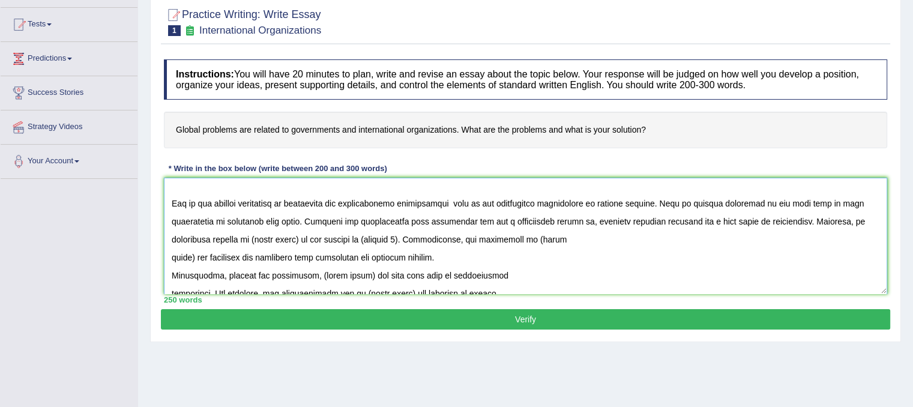
click at [291, 233] on textarea at bounding box center [525, 236] width 723 height 116
click at [294, 236] on textarea at bounding box center [525, 236] width 723 height 116
click at [499, 236] on textarea at bounding box center [525, 236] width 723 height 116
click at [192, 255] on textarea at bounding box center [525, 236] width 723 height 116
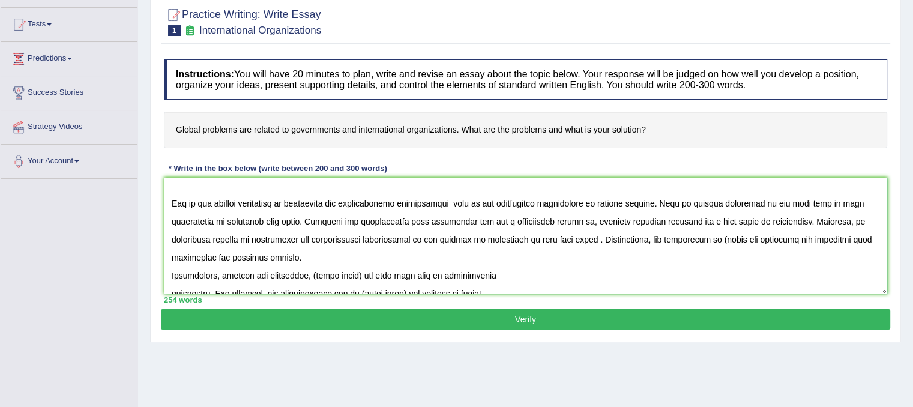
scroll to position [23, 0]
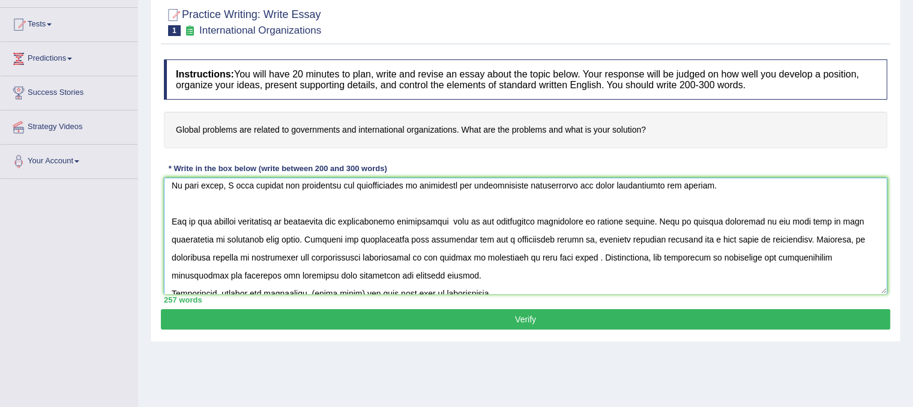
click at [403, 271] on textarea at bounding box center [525, 236] width 723 height 116
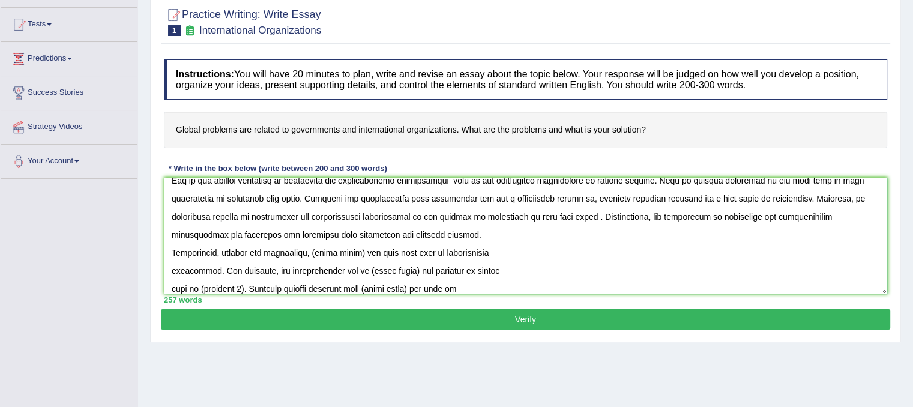
scroll to position [83, 0]
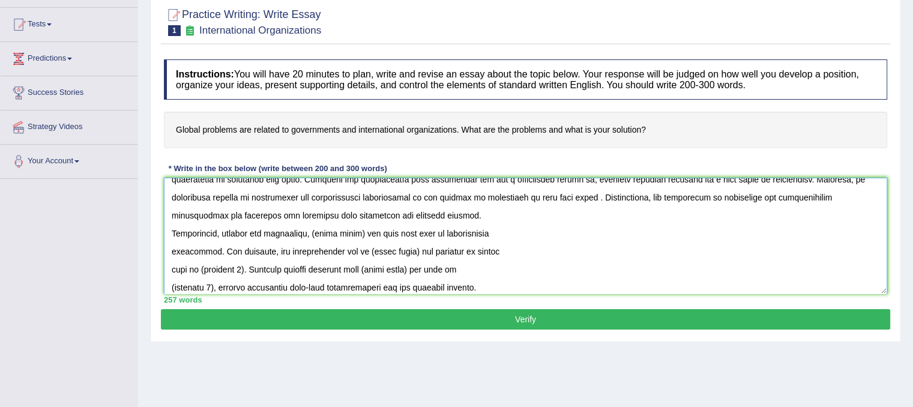
click at [169, 250] on textarea at bounding box center [525, 236] width 723 height 116
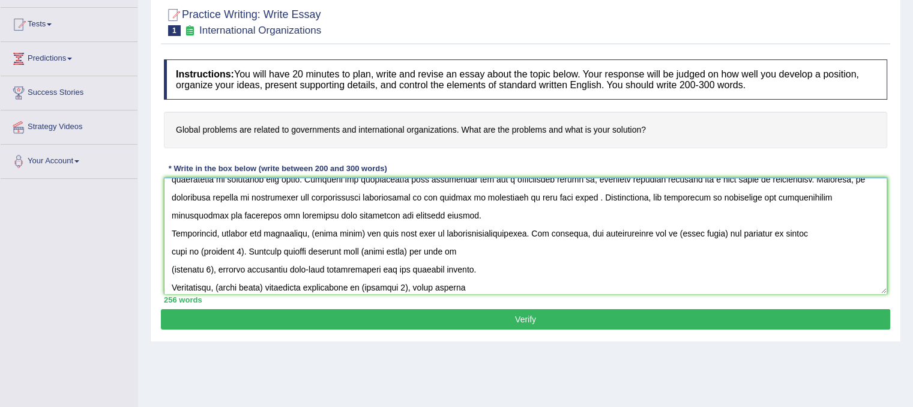
click at [359, 231] on textarea at bounding box center [525, 236] width 723 height 116
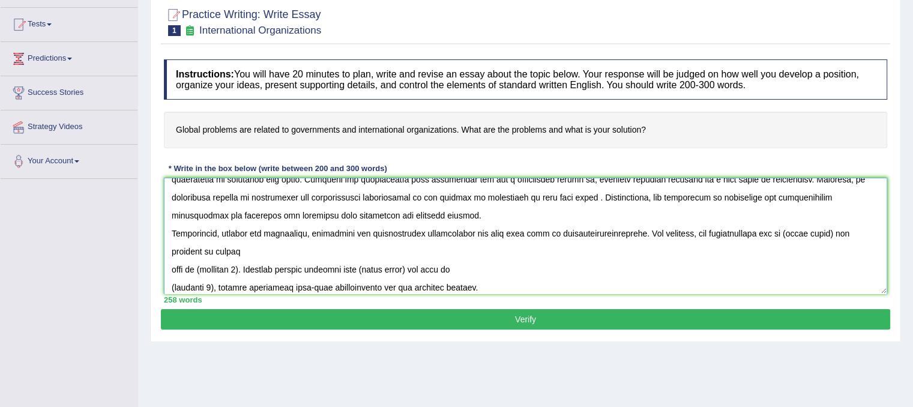
click at [594, 232] on textarea at bounding box center [525, 236] width 723 height 116
click at [831, 233] on textarea at bounding box center [525, 236] width 723 height 116
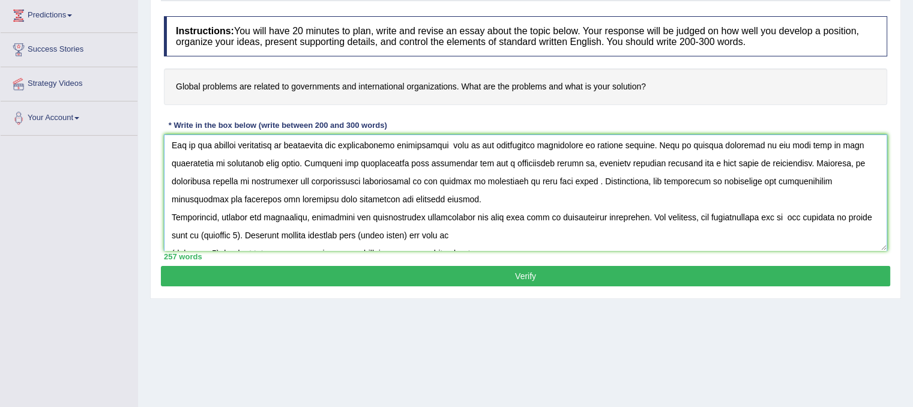
scroll to position [77, 0]
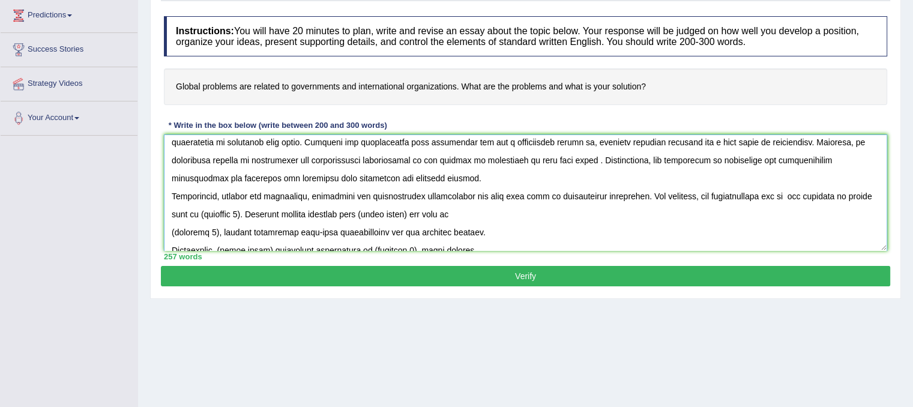
click at [170, 233] on textarea at bounding box center [525, 192] width 723 height 116
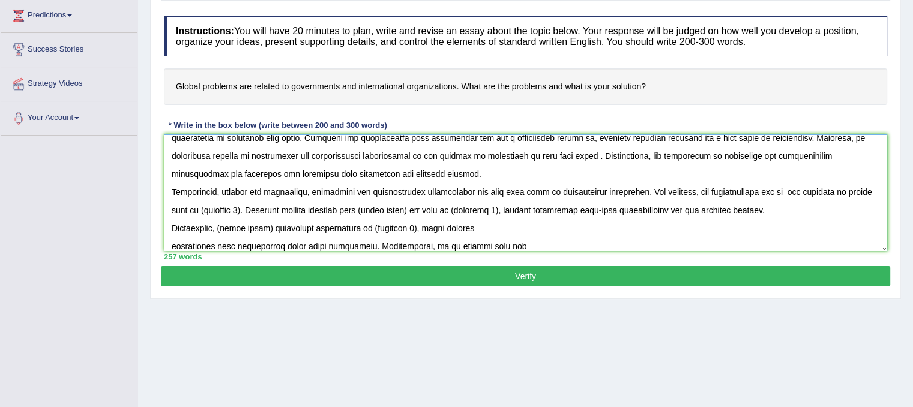
click at [169, 226] on textarea at bounding box center [525, 192] width 723 height 116
click at [171, 221] on textarea at bounding box center [525, 192] width 723 height 116
click at [170, 242] on textarea at bounding box center [525, 192] width 723 height 116
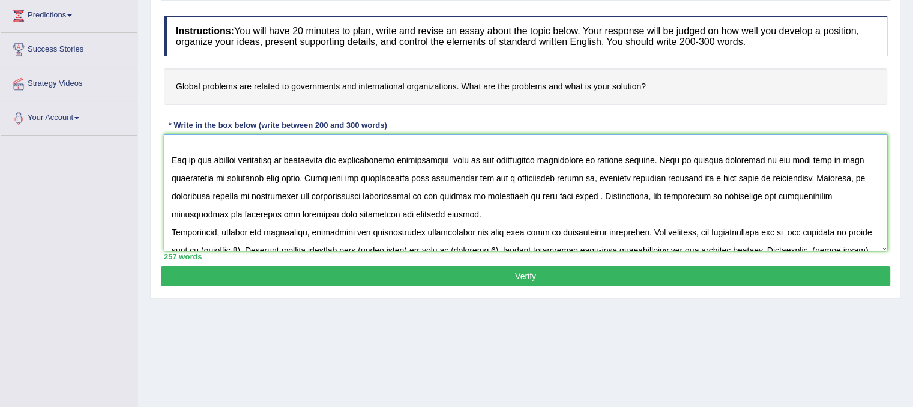
scroll to position [101, 0]
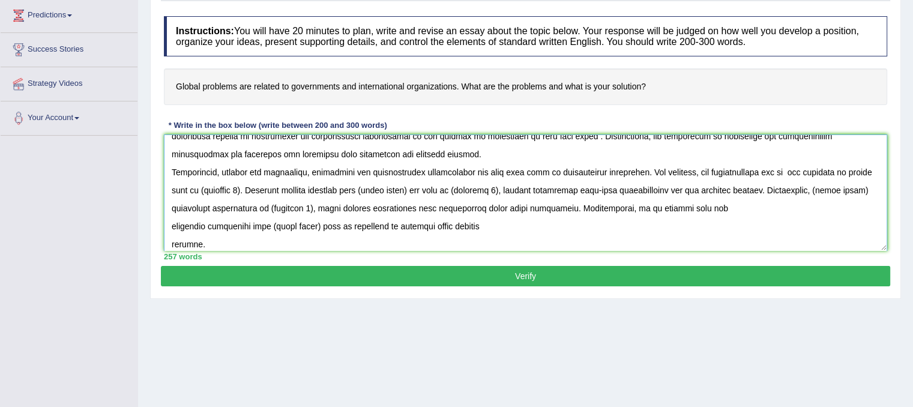
click at [172, 224] on textarea at bounding box center [525, 192] width 723 height 116
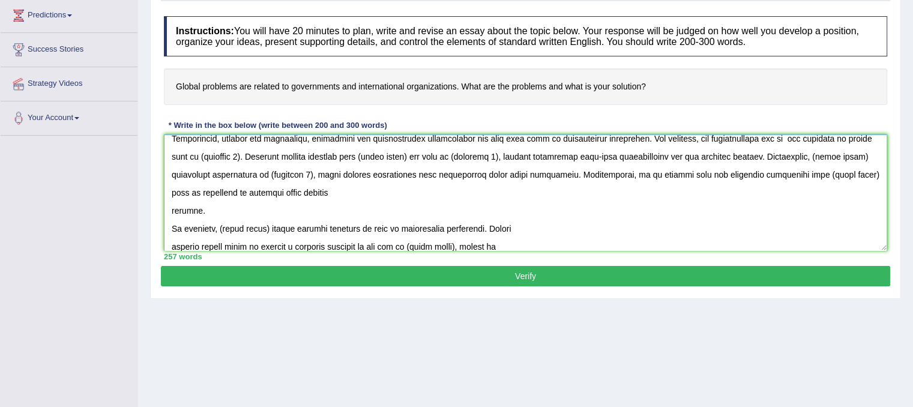
scroll to position [161, 0]
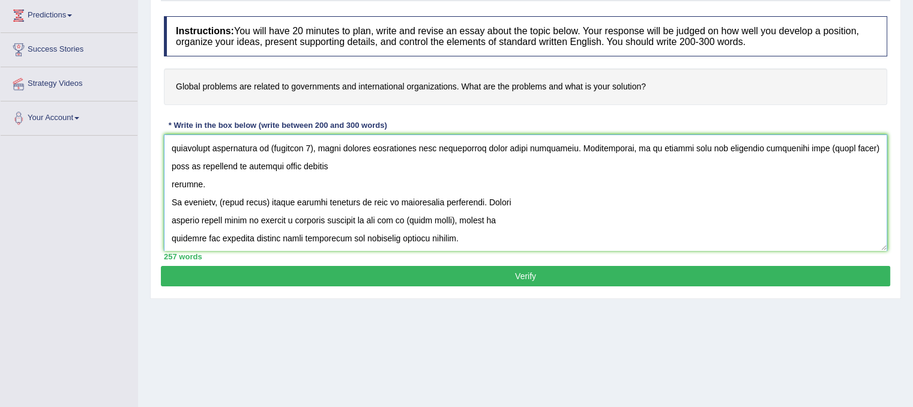
click at [170, 184] on textarea at bounding box center [525, 192] width 723 height 116
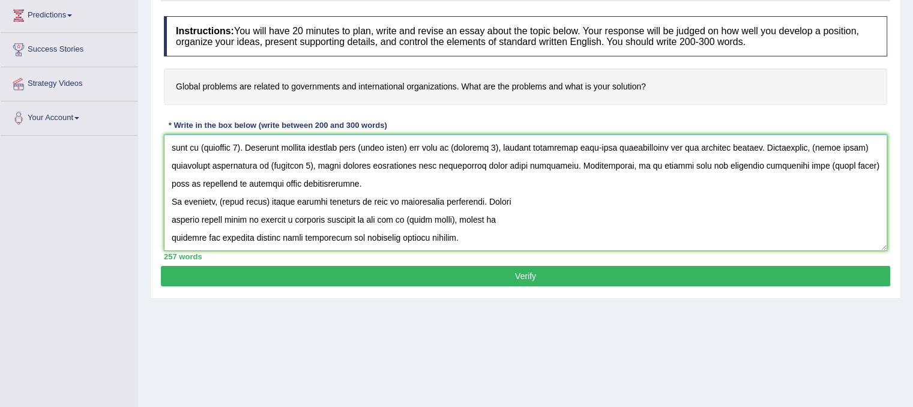
scroll to position [144, 0]
click at [168, 219] on textarea at bounding box center [525, 192] width 723 height 116
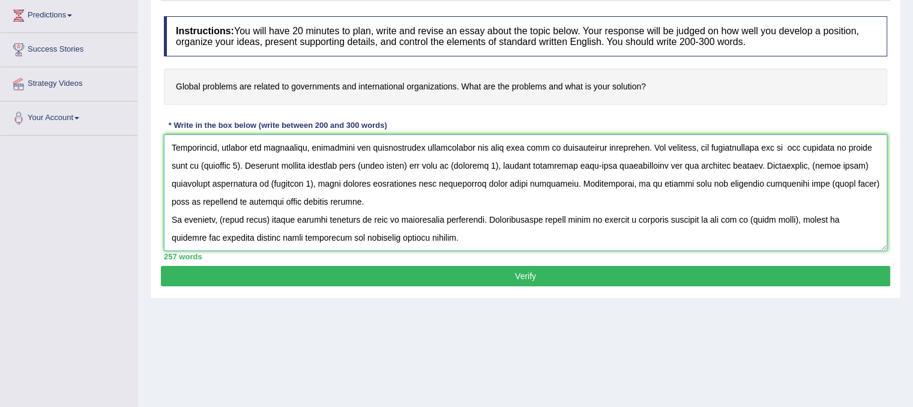
scroll to position [126, 0]
click at [170, 236] on textarea at bounding box center [525, 192] width 723 height 116
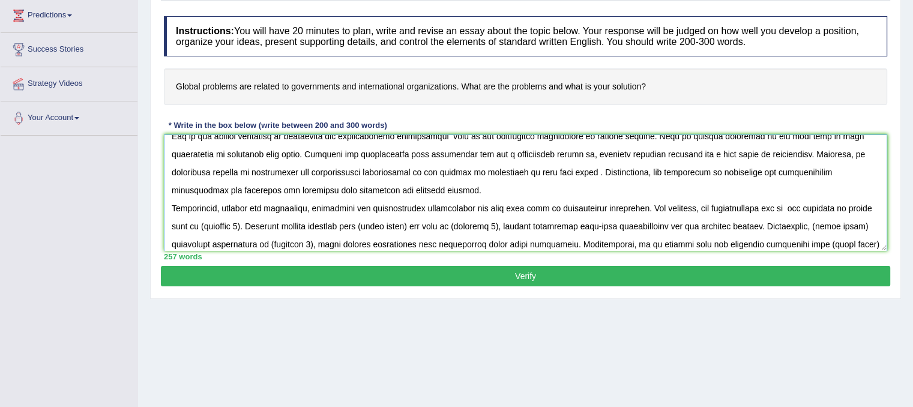
scroll to position [0, 0]
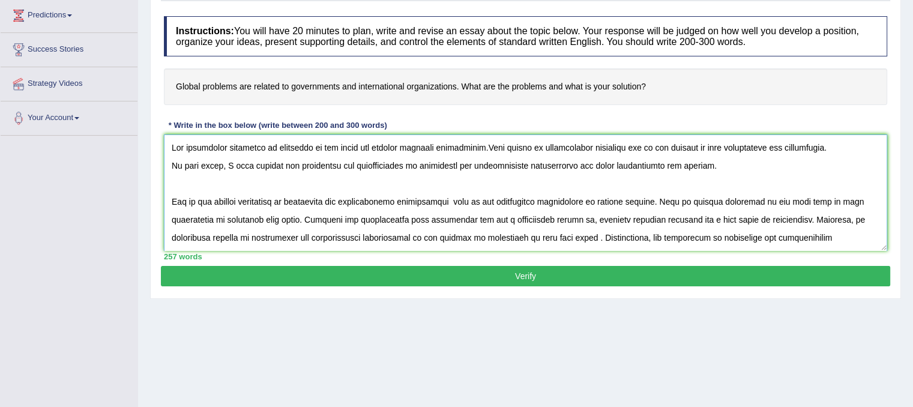
drag, startPoint x: 466, startPoint y: 238, endPoint x: 127, endPoint y: 136, distance: 353.7
click at [127, 136] on div "Toggle navigation Home Practice Questions Speaking Practice Read Aloud Repeat S…" at bounding box center [456, 149] width 913 height 624
click at [305, 216] on textarea at bounding box center [525, 192] width 723 height 116
type textarea "The increasing influence of governmen on our lives has ignited numerous discuss…"
click at [379, 275] on button "Verify" at bounding box center [525, 276] width 729 height 20
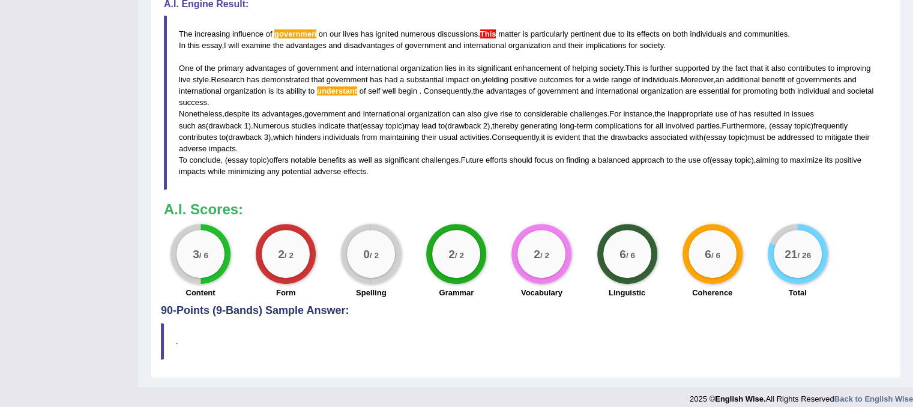
scroll to position [415, 0]
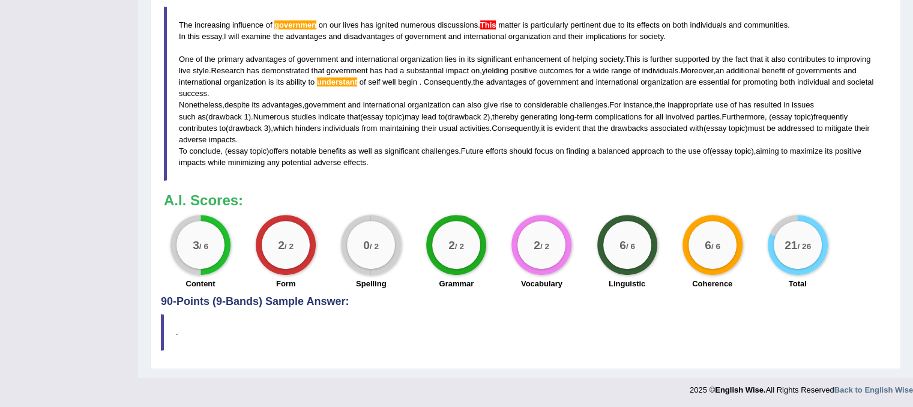
click at [351, 84] on span "understant" at bounding box center [337, 81] width 40 height 9
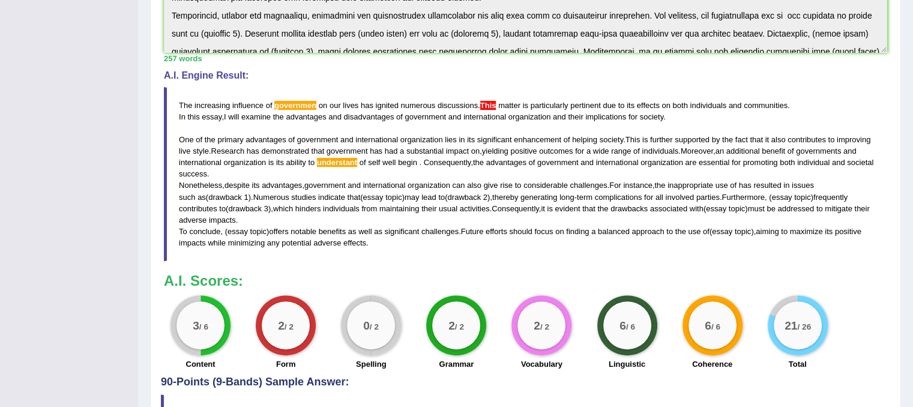
scroll to position [355, 0]
